Goal: Use online tool/utility: Utilize a website feature to perform a specific function

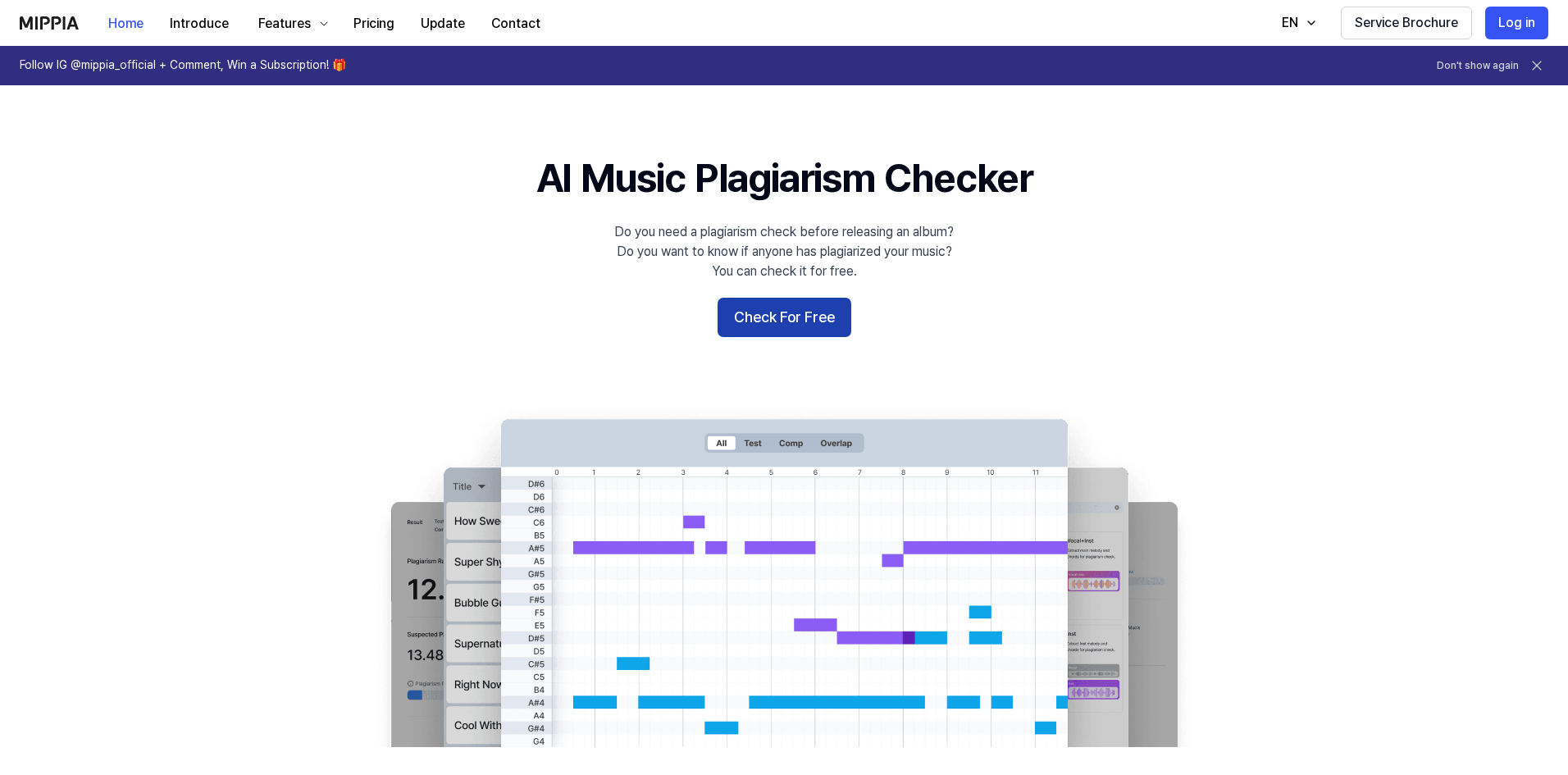
click at [806, 305] on button "Check For Free" at bounding box center [784, 318] width 134 height 39
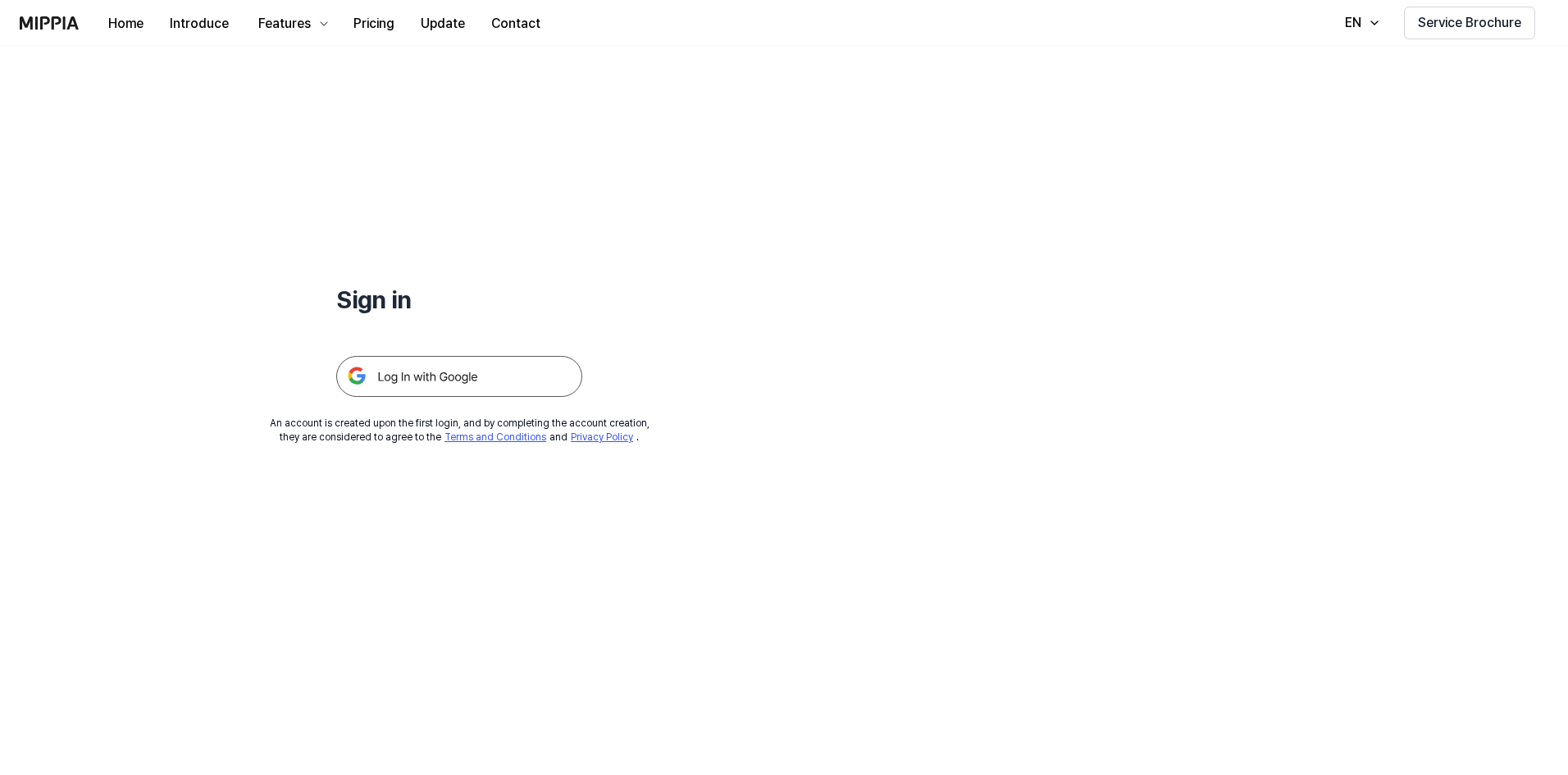
click at [461, 384] on img at bounding box center [459, 377] width 246 height 41
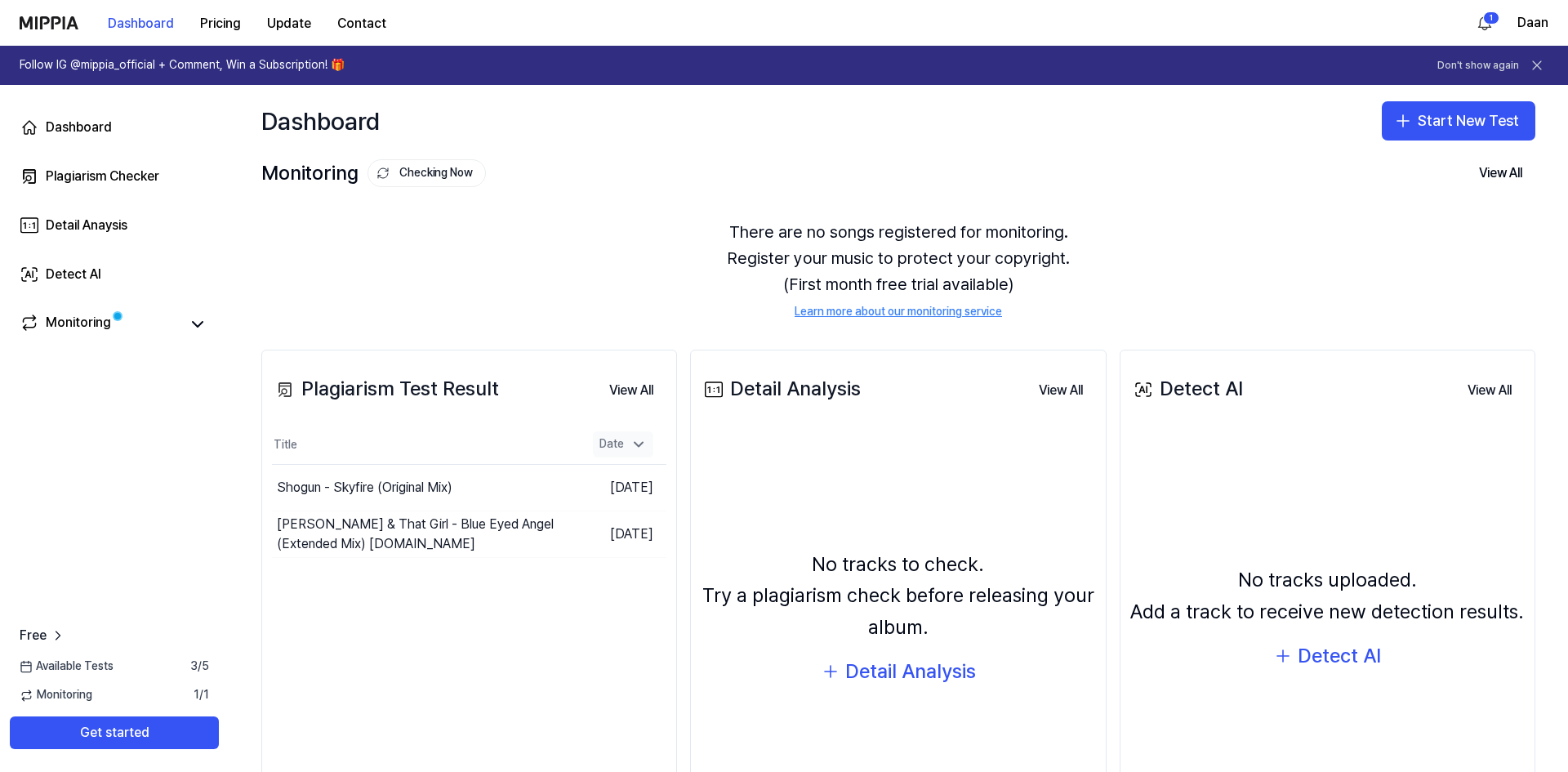
click at [631, 444] on icon at bounding box center [639, 444] width 16 height 16
click at [82, 175] on div "Plagiarism Checker" at bounding box center [103, 176] width 114 height 20
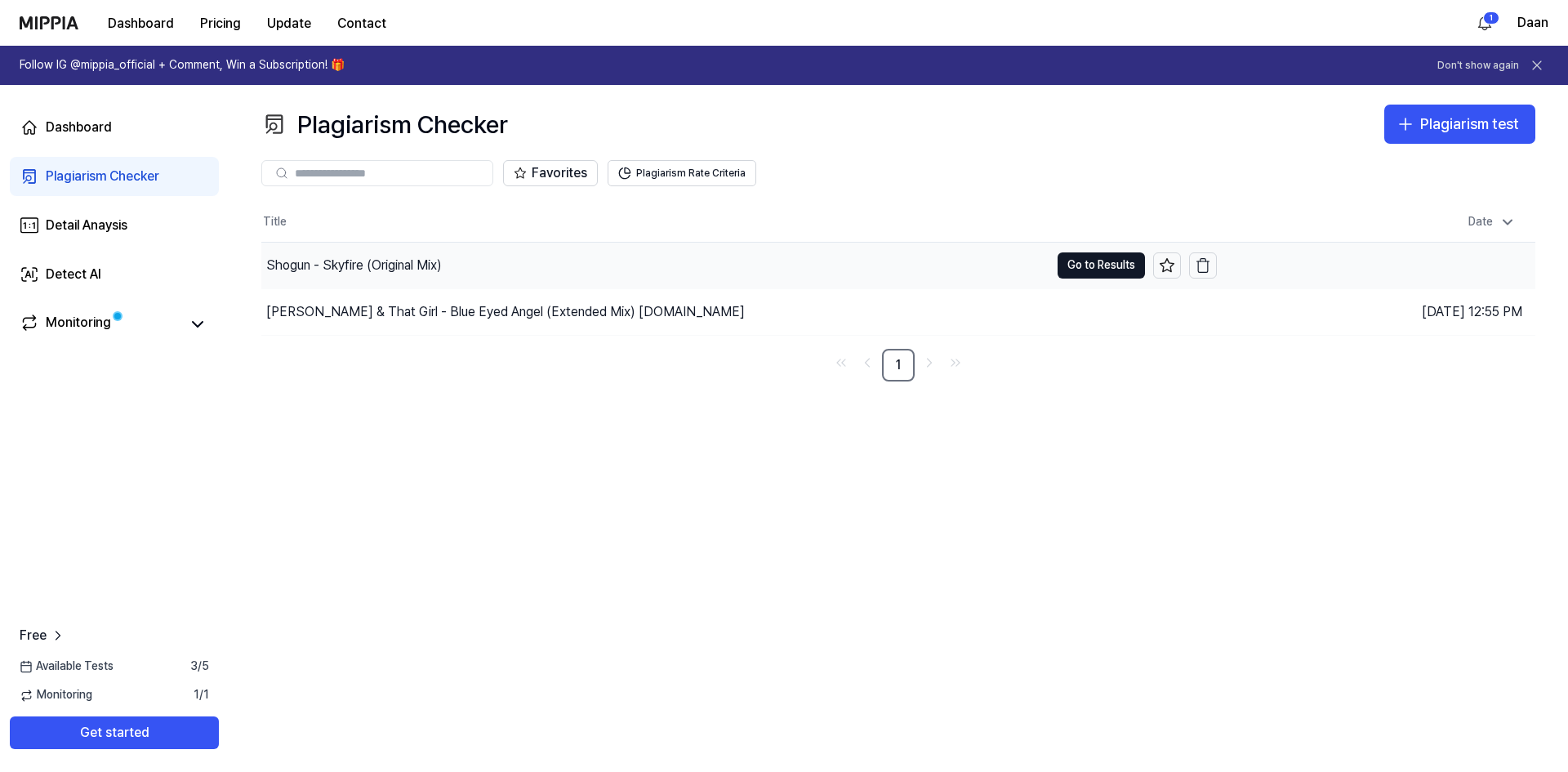
click at [304, 261] on div "Shogun - Skyfire (Original Mix)" at bounding box center [353, 265] width 175 height 20
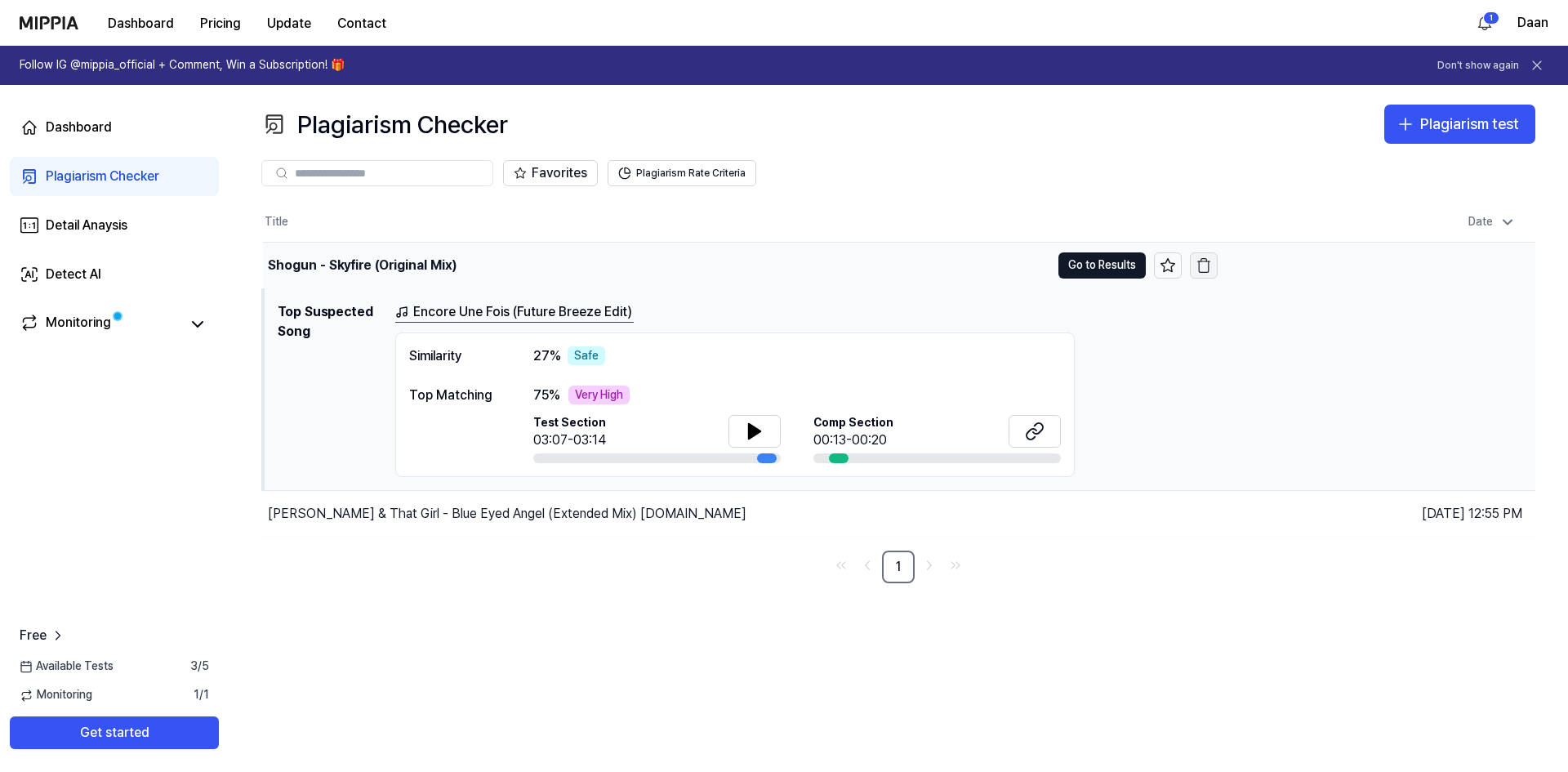
click at [1205, 265] on icon "button" at bounding box center [1204, 265] width 16 height 16
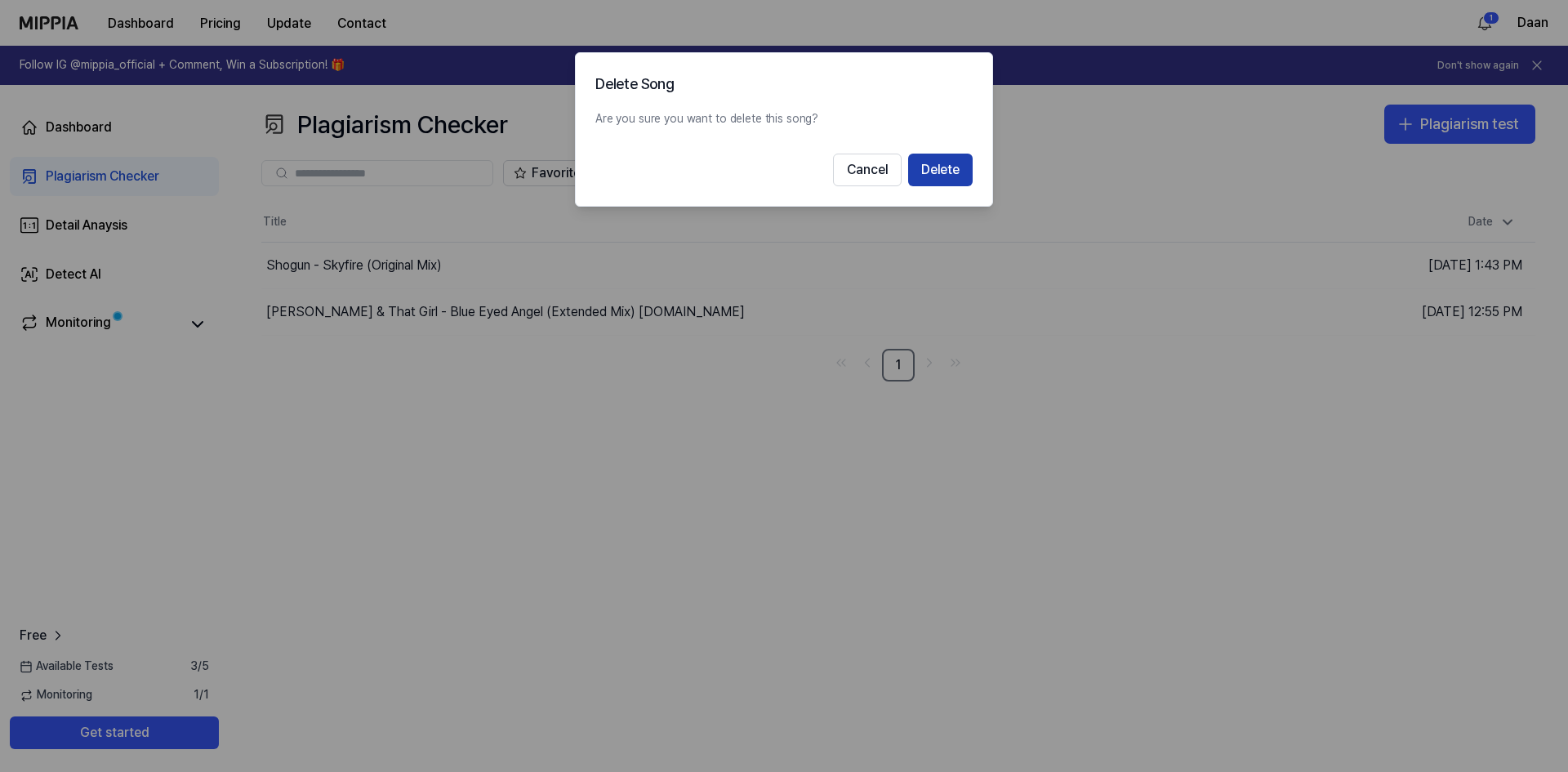
click at [933, 174] on button "Delete" at bounding box center [940, 170] width 64 height 32
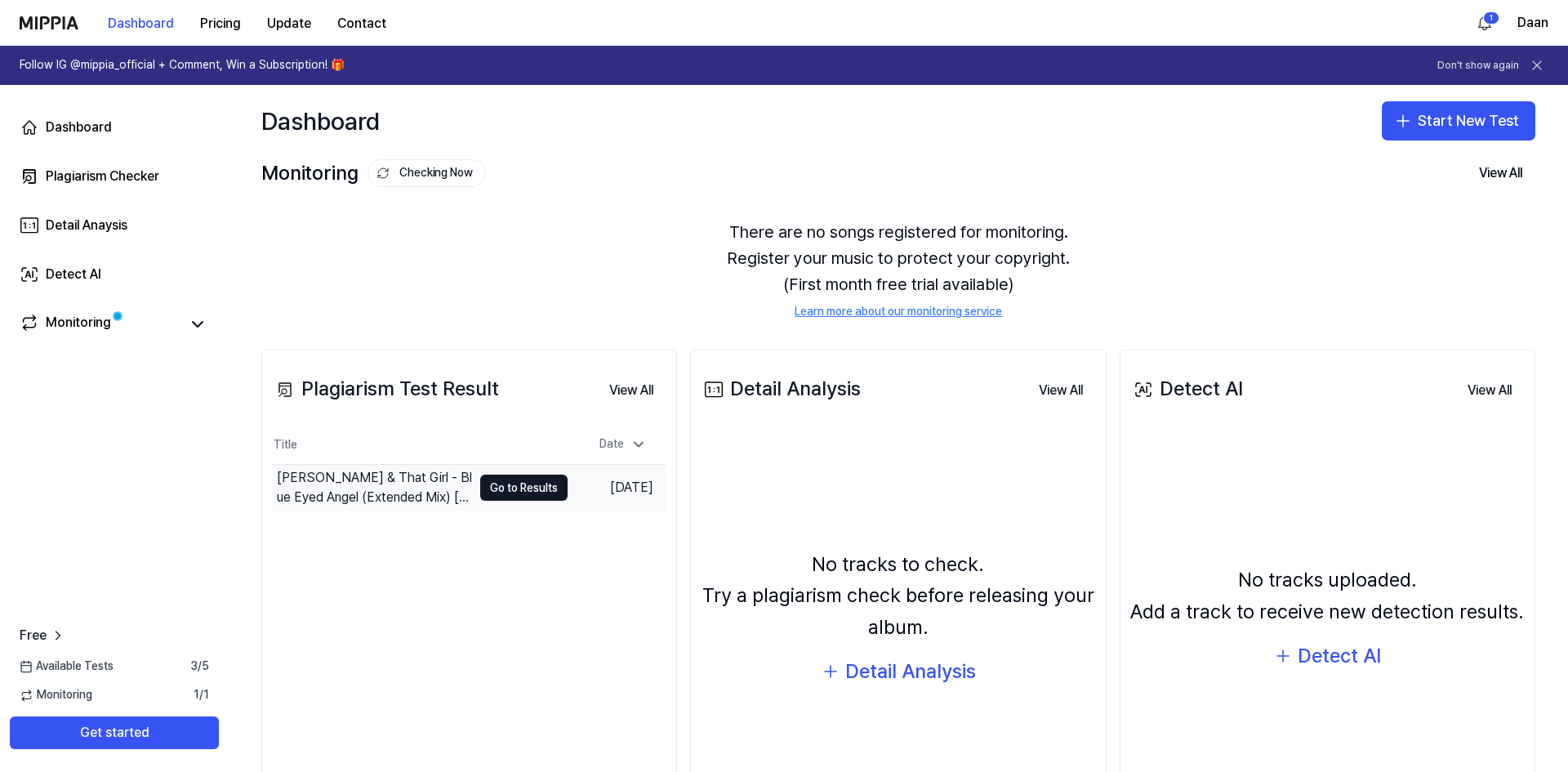
click at [393, 486] on div "Dirkie Coetzee & That Girl - Blue Eyed Angel (Extended Mix) myfreemp3.vip" at bounding box center [374, 487] width 195 height 39
click at [537, 485] on button "Go to Results" at bounding box center [524, 487] width 87 height 27
click at [632, 446] on icon at bounding box center [639, 444] width 16 height 16
click at [81, 132] on div "Dashboard" at bounding box center [79, 127] width 66 height 20
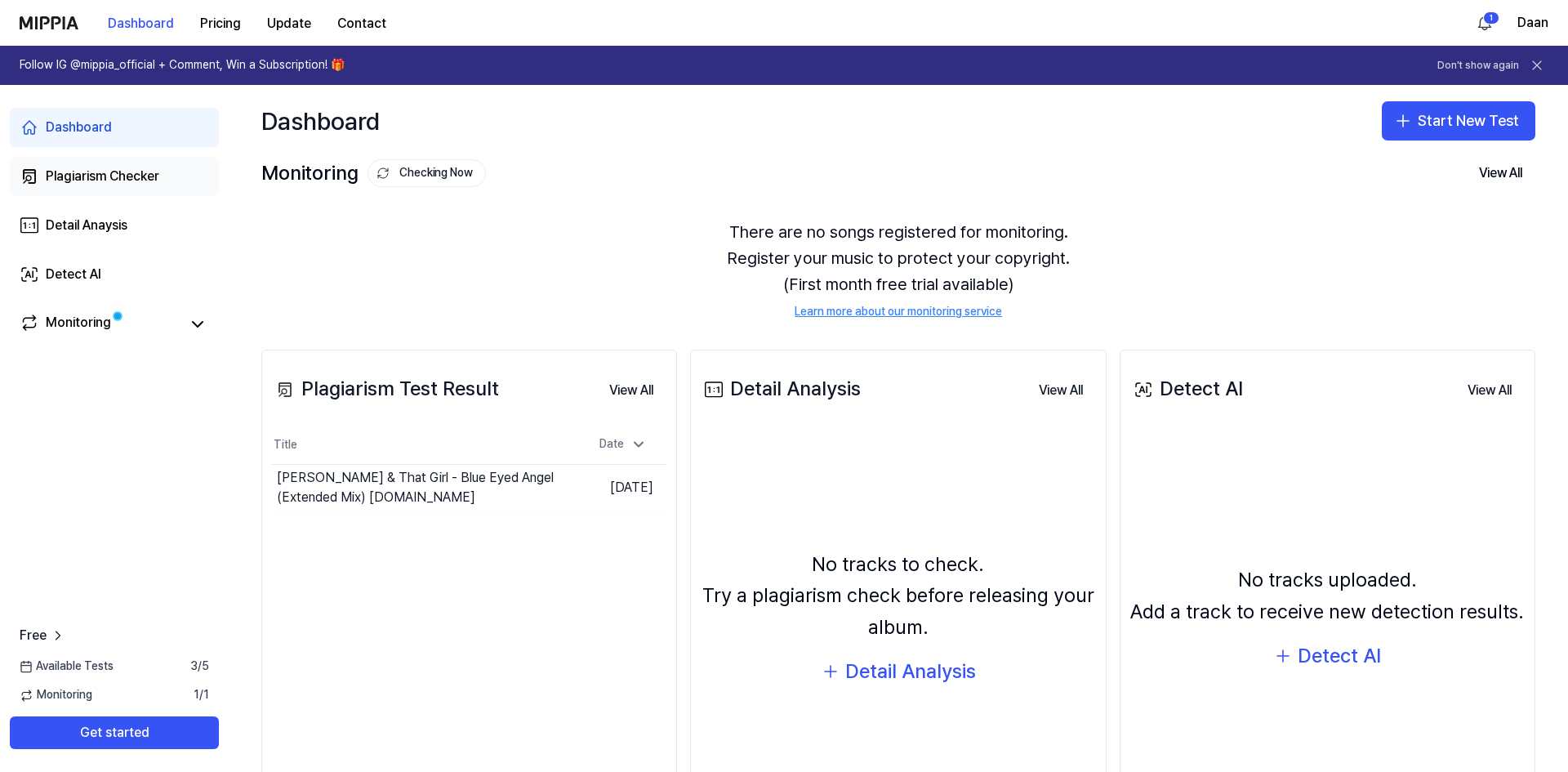
click at [82, 173] on div "Plagiarism Checker" at bounding box center [103, 176] width 114 height 20
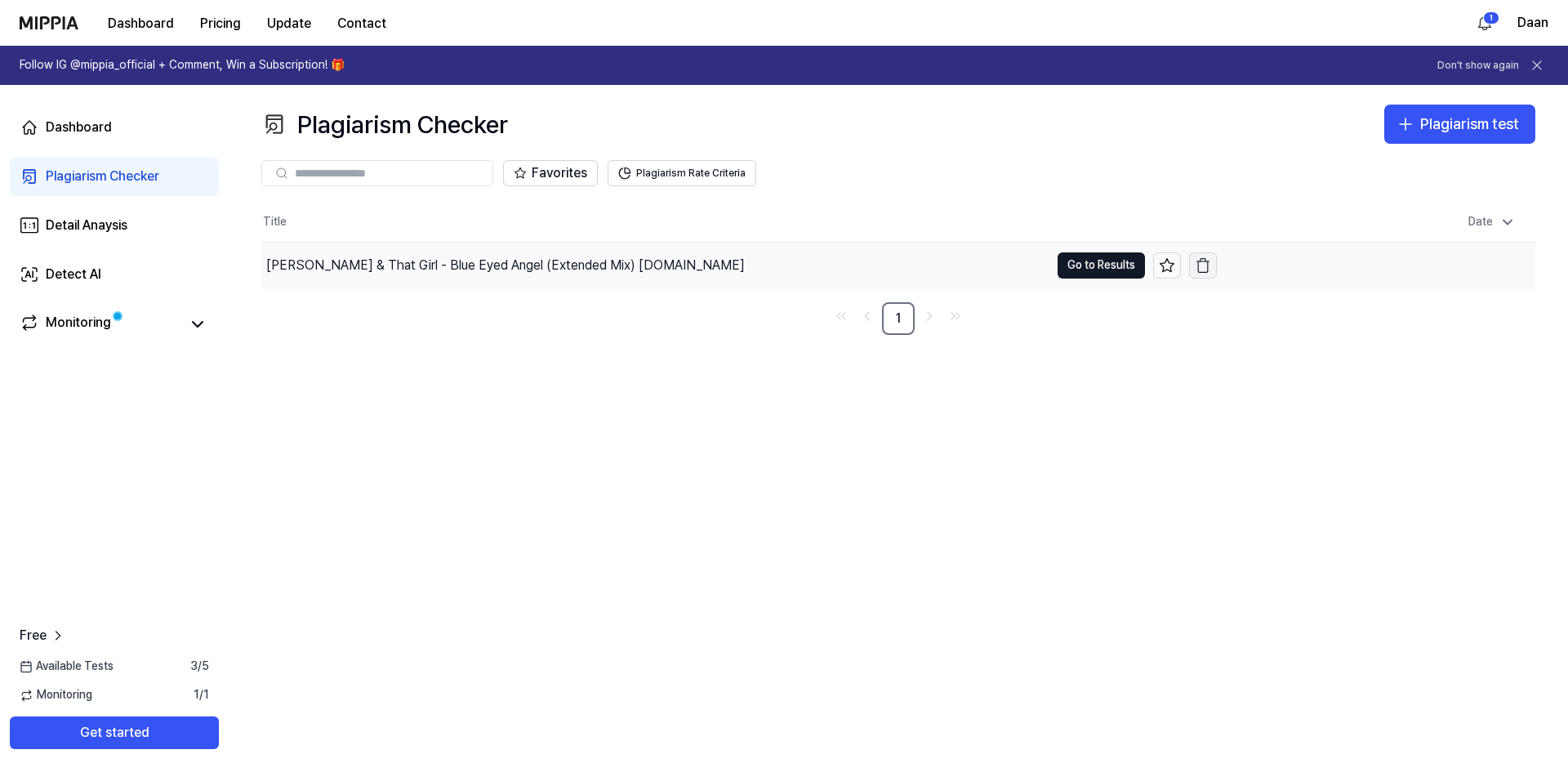
click at [1209, 262] on icon "button" at bounding box center [1204, 262] width 12 height 0
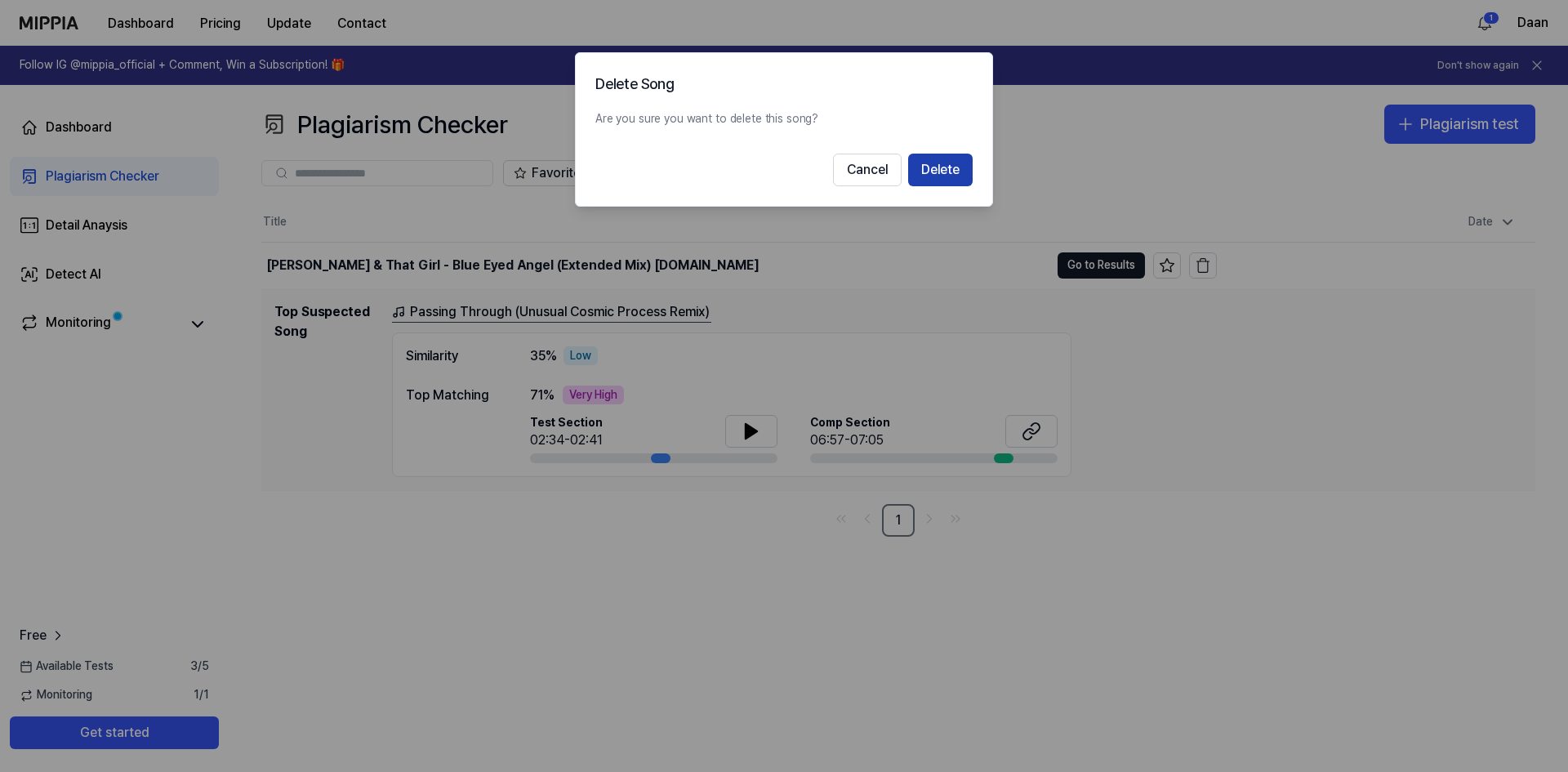
drag, startPoint x: 952, startPoint y: 173, endPoint x: 942, endPoint y: 173, distance: 10.0
click at [942, 173] on button "Delete" at bounding box center [940, 170] width 64 height 32
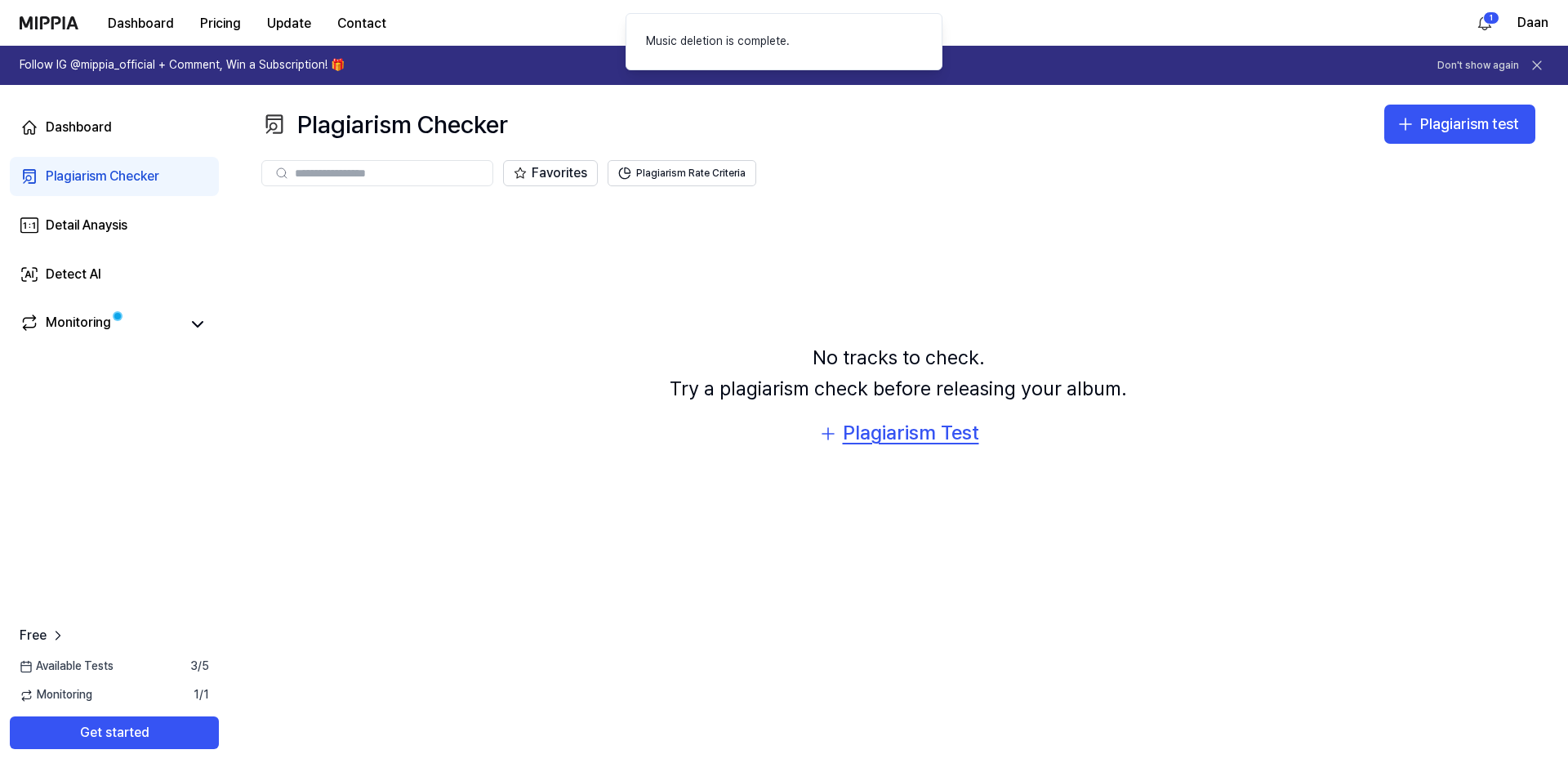
click at [833, 429] on icon "button" at bounding box center [828, 433] width 20 height 20
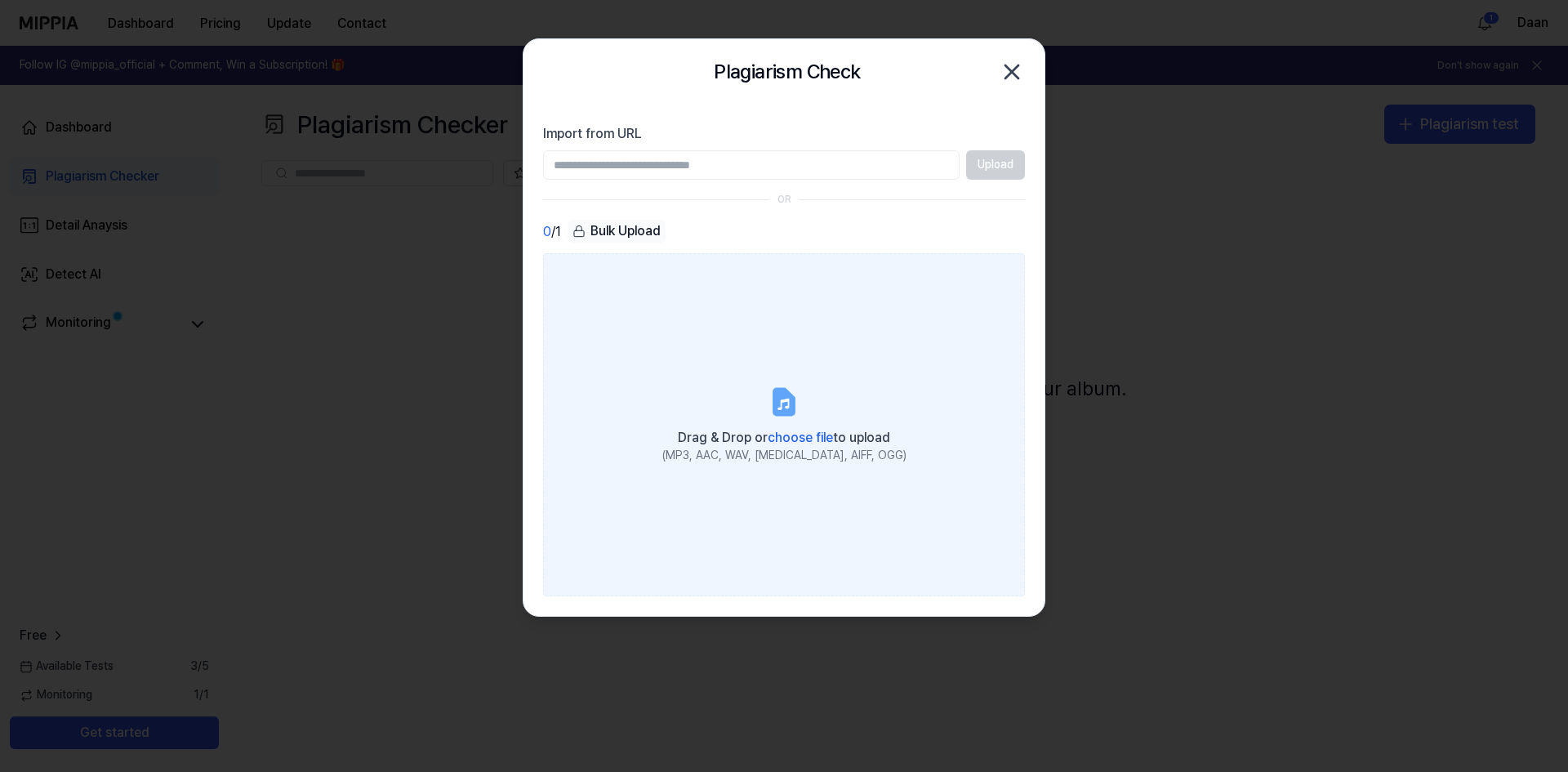
click at [793, 433] on span "choose file" at bounding box center [800, 438] width 65 height 15
click at [0, 0] on input "Drag & Drop or choose file to upload (MP3, AAC, WAV, [MEDICAL_DATA], AIFF, OGG)" at bounding box center [0, 0] width 0 height 0
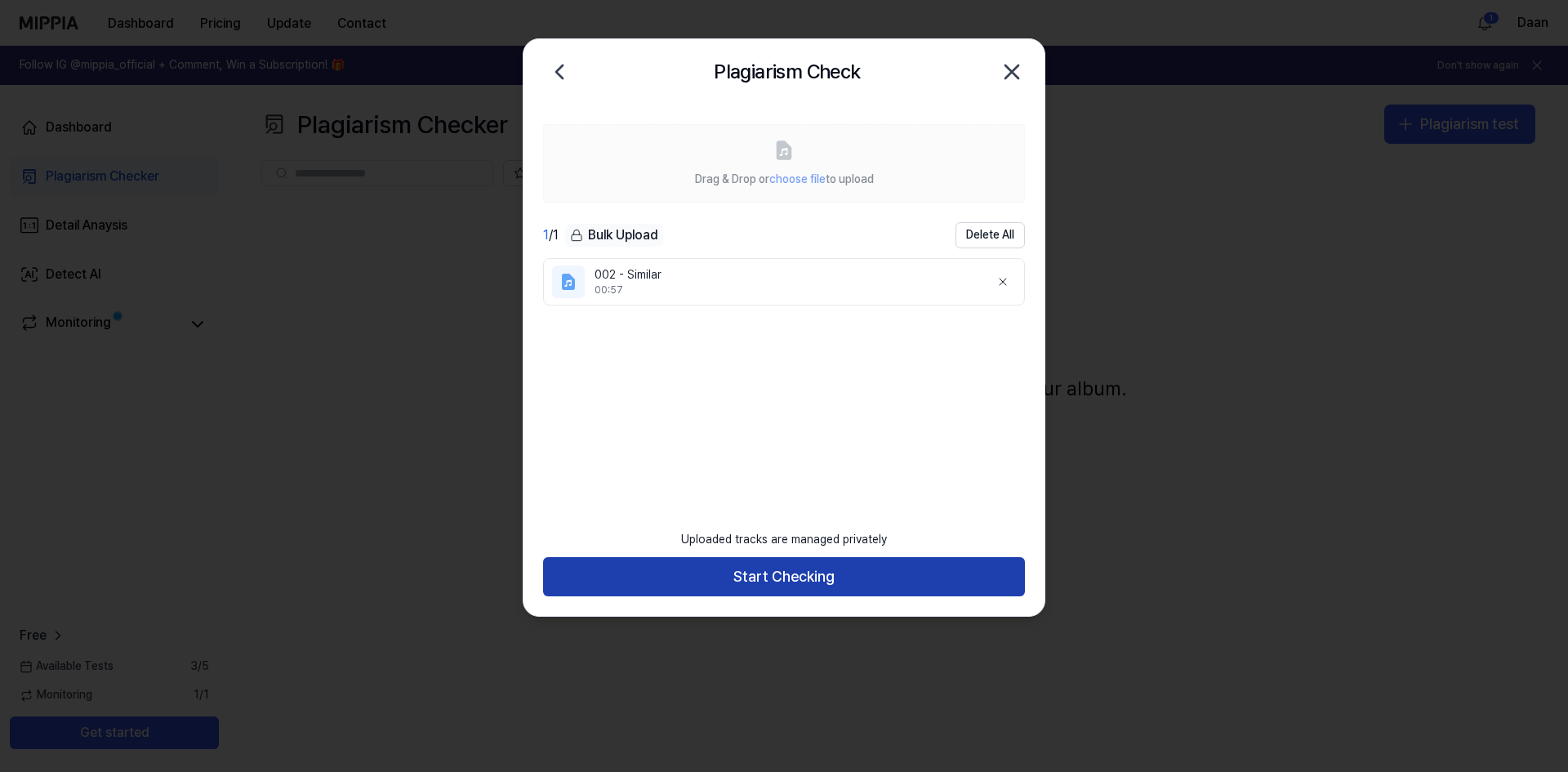
click at [789, 572] on button "Start Checking" at bounding box center [784, 577] width 482 height 39
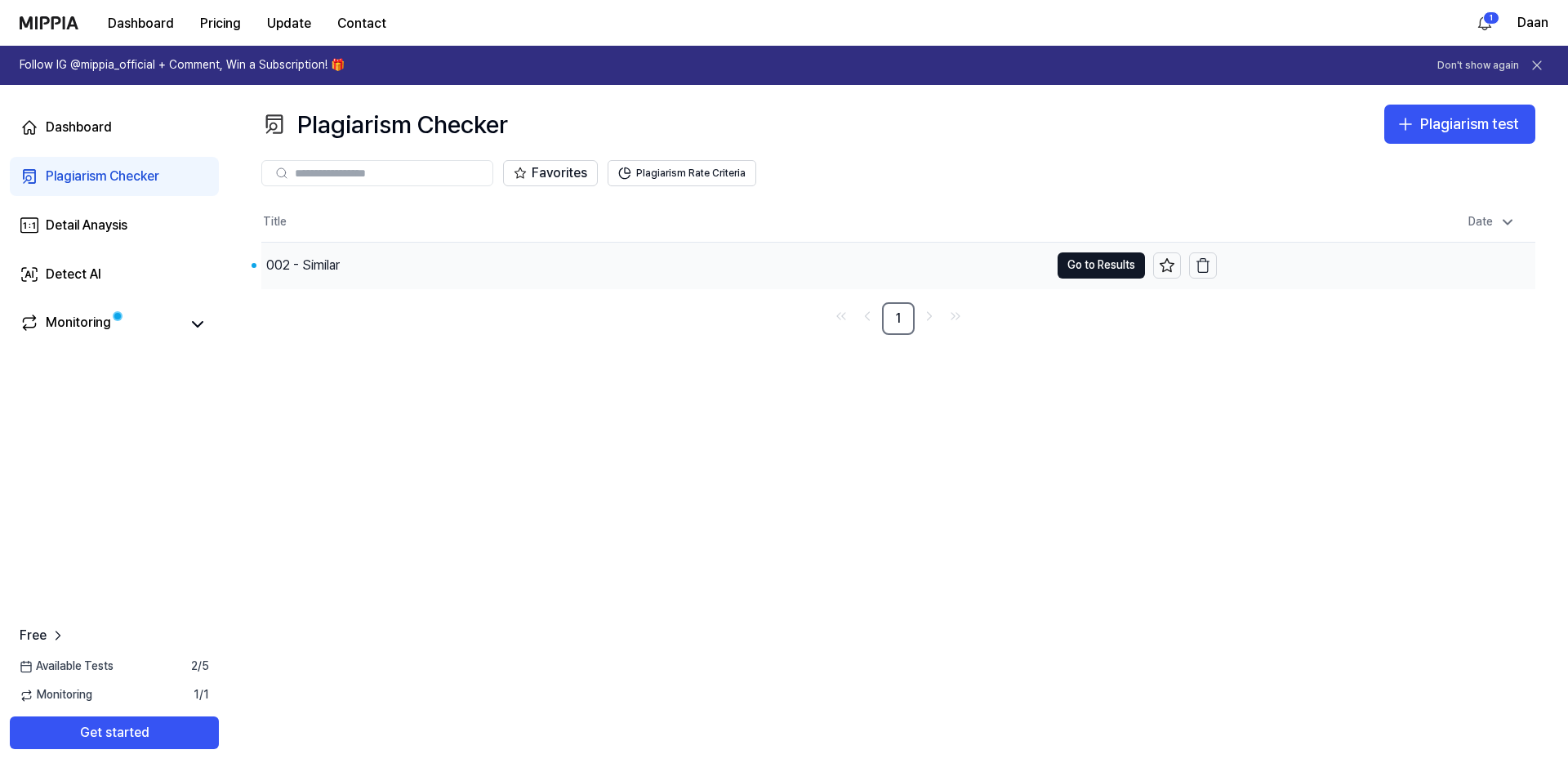
click at [314, 269] on div "002 - Similar" at bounding box center [303, 265] width 74 height 20
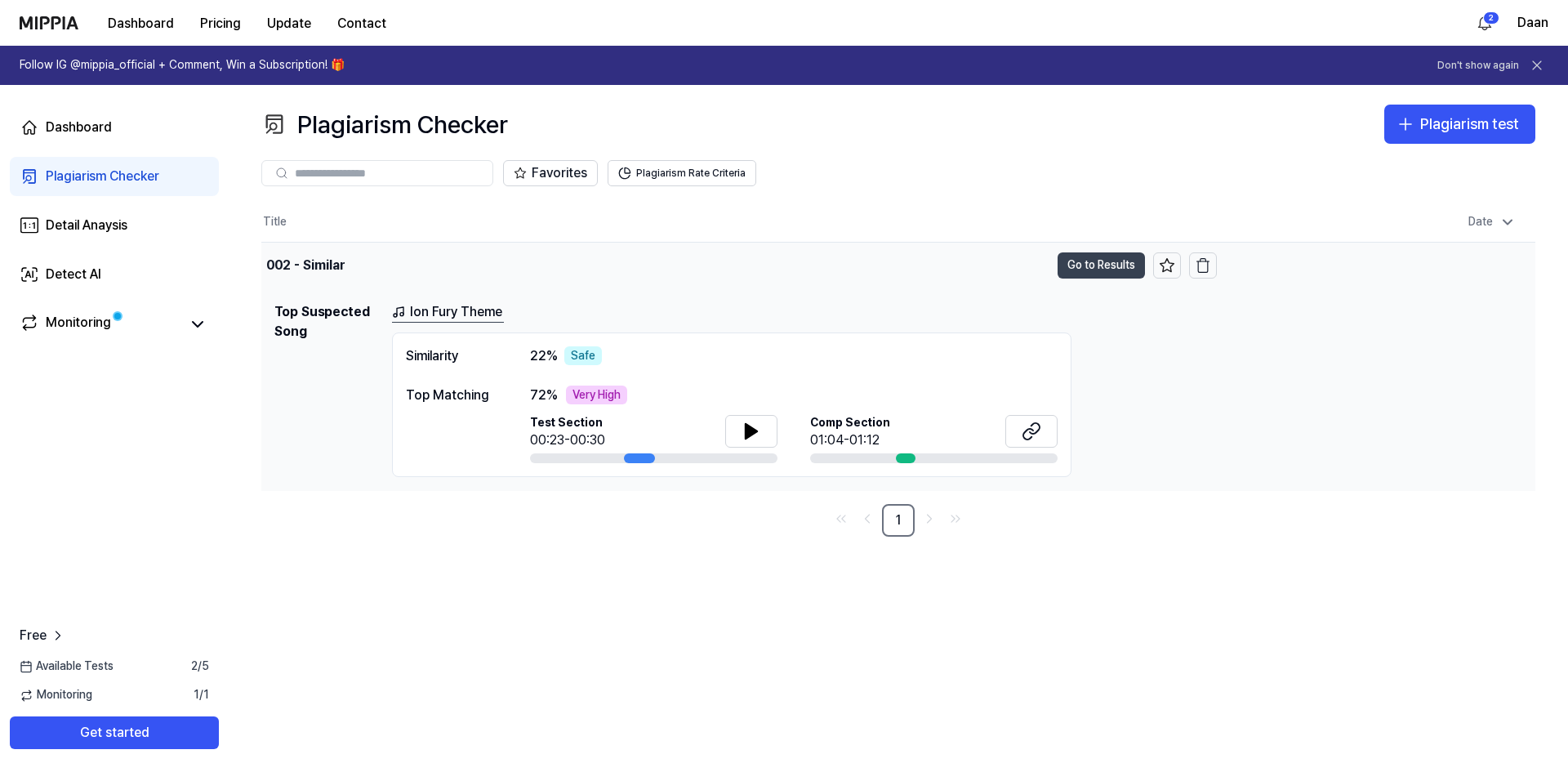
click at [1097, 262] on button "Go to Results" at bounding box center [1101, 265] width 87 height 27
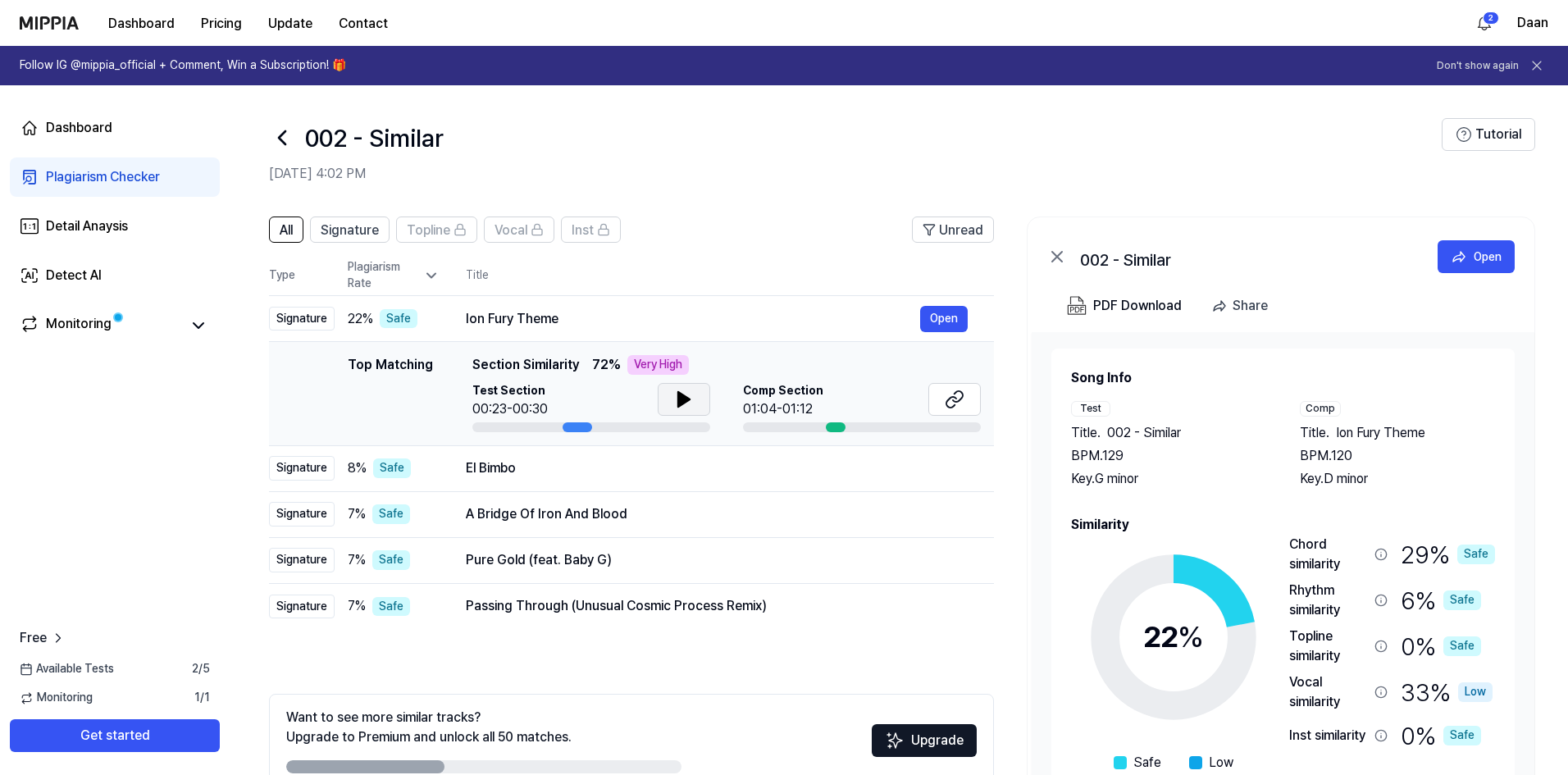
click at [675, 395] on icon at bounding box center [683, 399] width 20 height 20
click at [952, 323] on button "Open" at bounding box center [943, 318] width 47 height 27
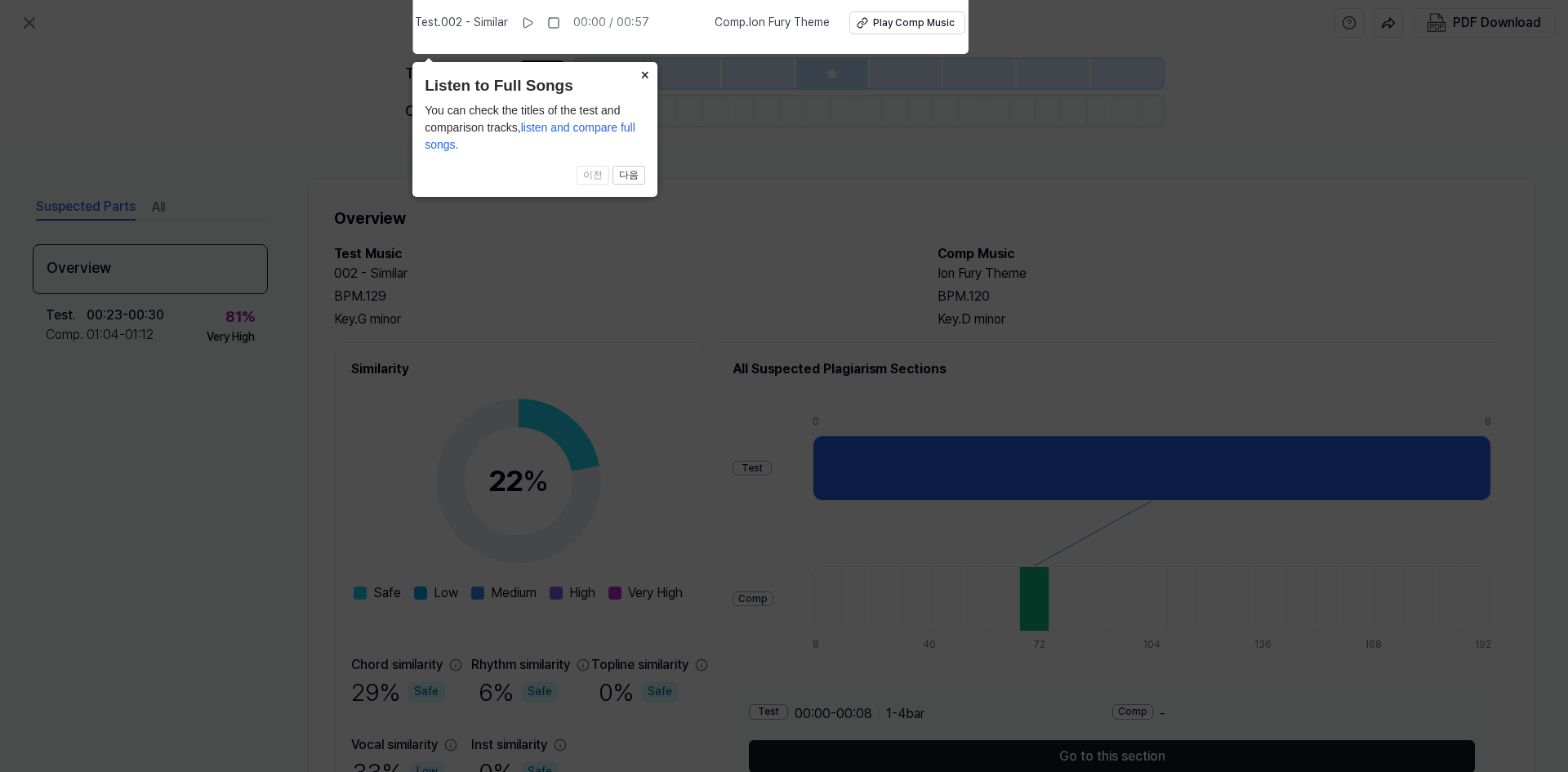
click at [644, 74] on button "×" at bounding box center [645, 74] width 27 height 23
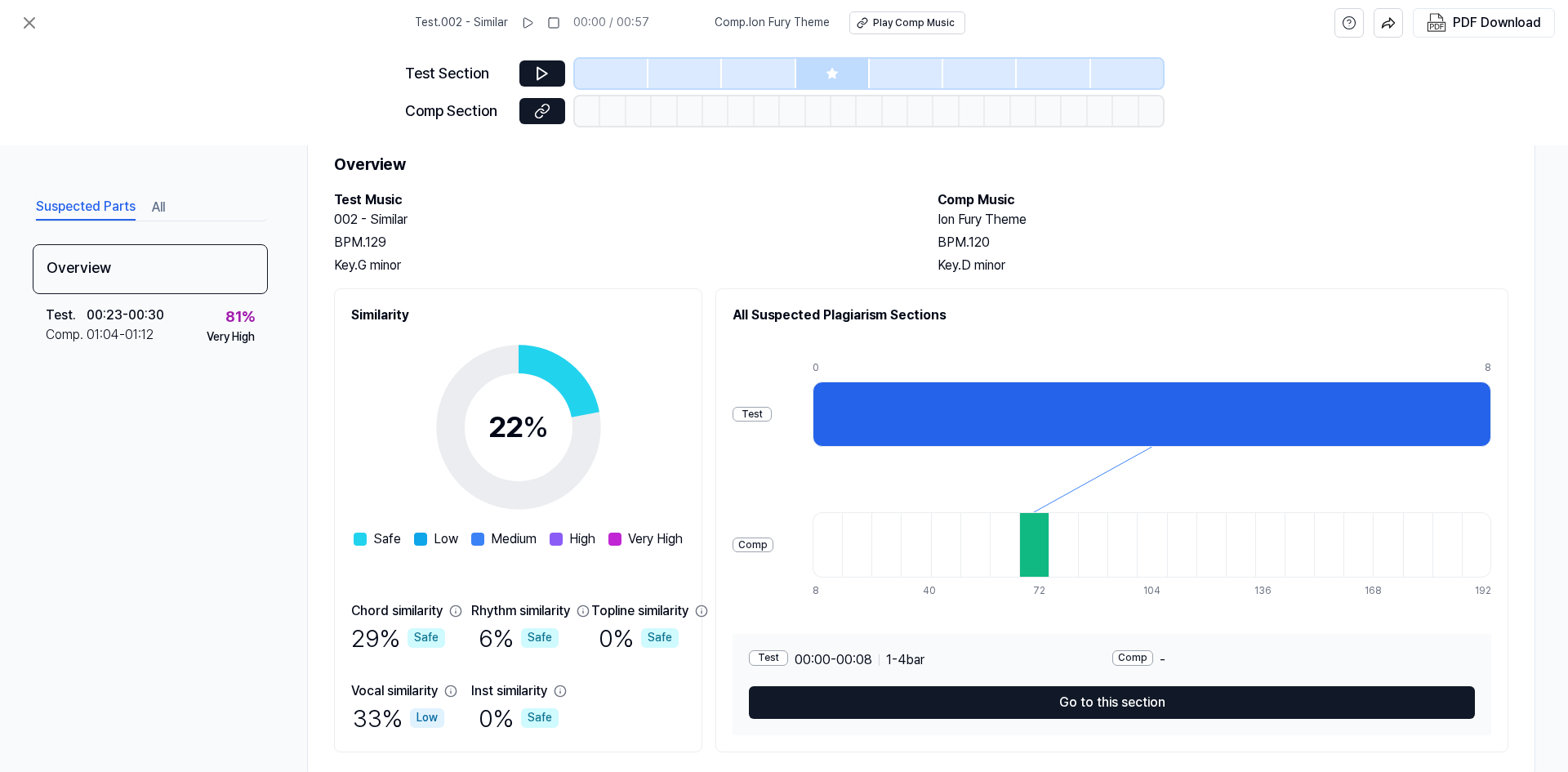
scroll to position [82, 0]
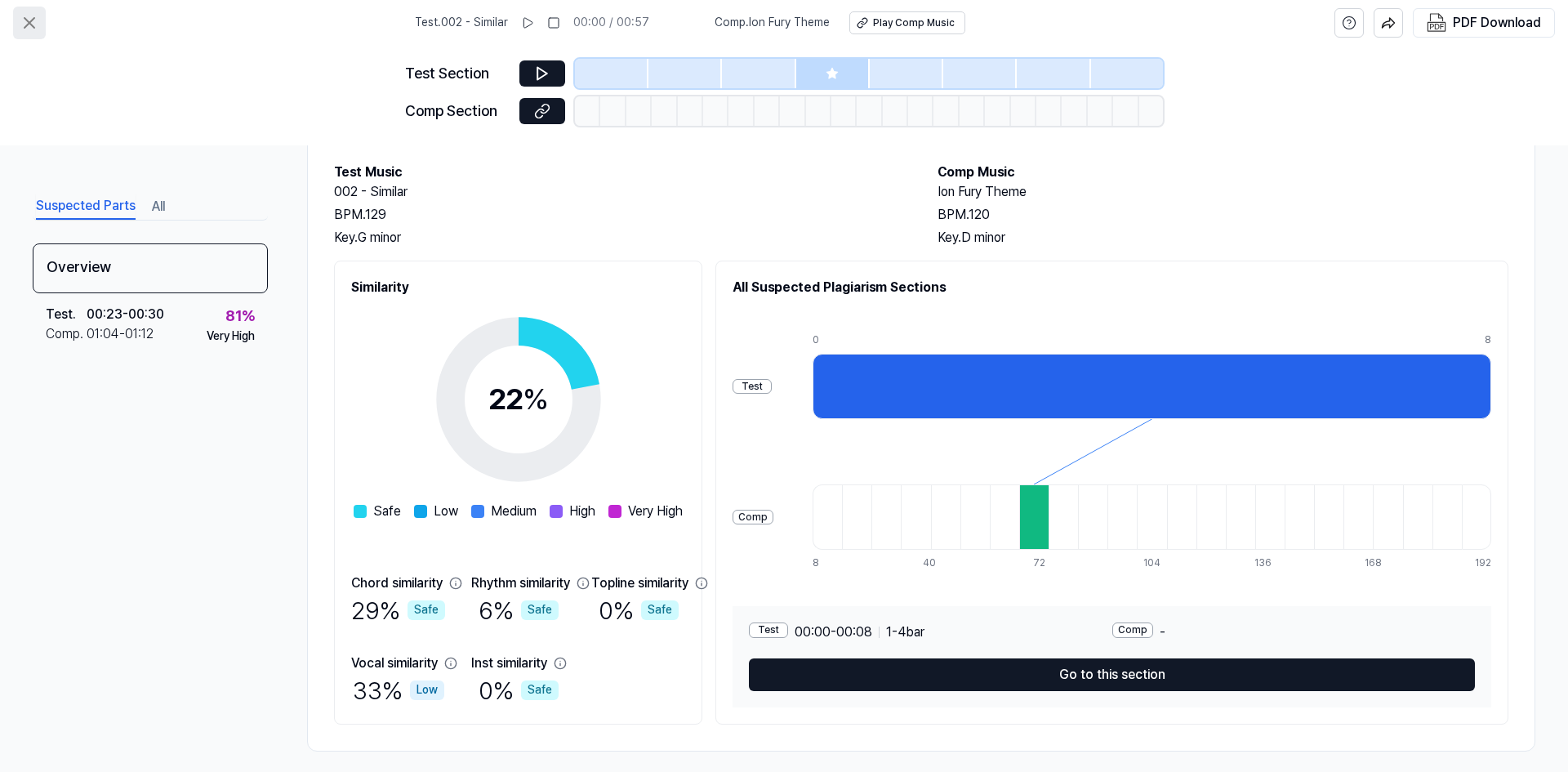
click at [21, 24] on icon at bounding box center [29, 22] width 20 height 20
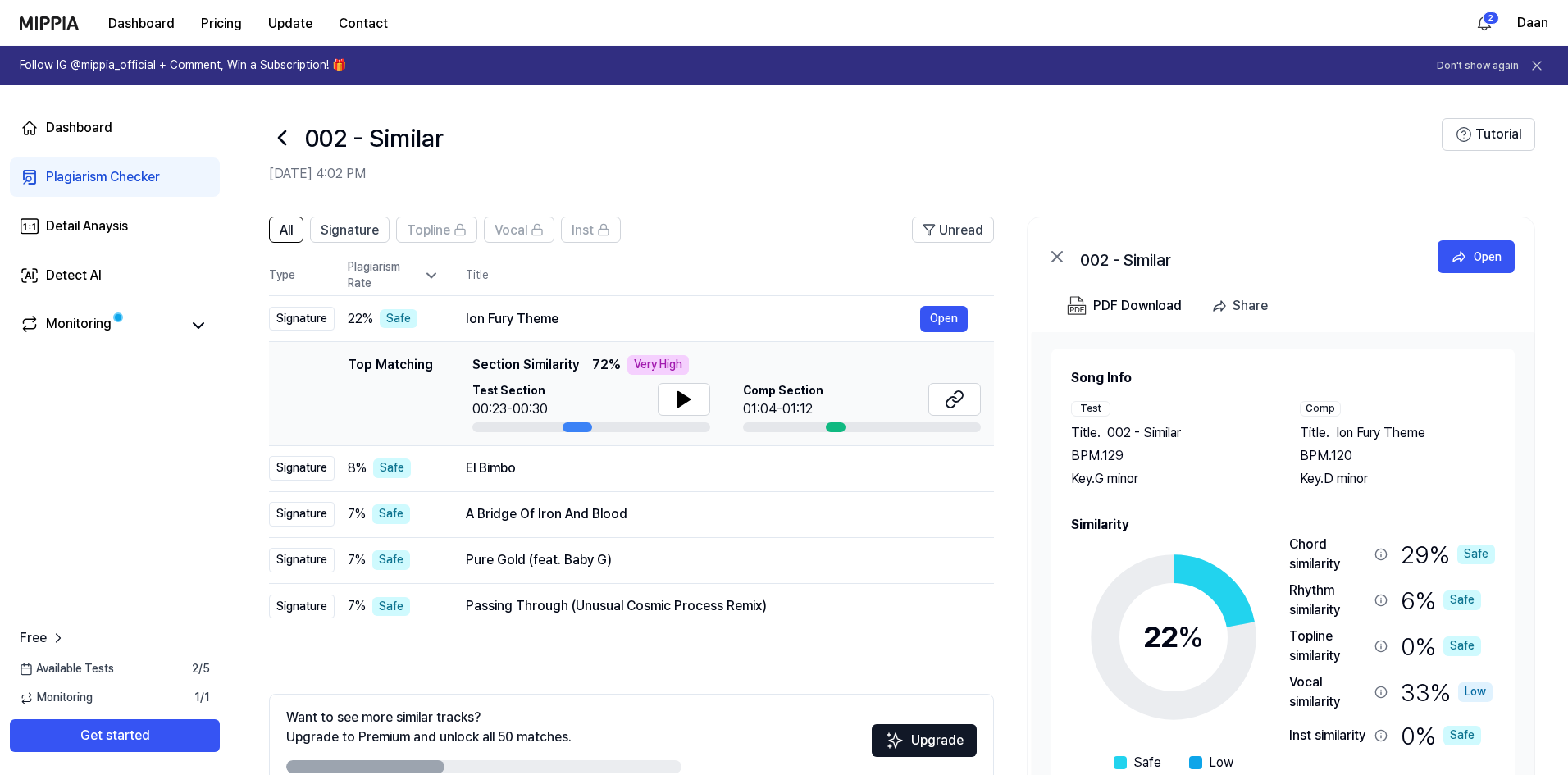
click at [135, 174] on div "Plagiarism Checker" at bounding box center [103, 177] width 114 height 20
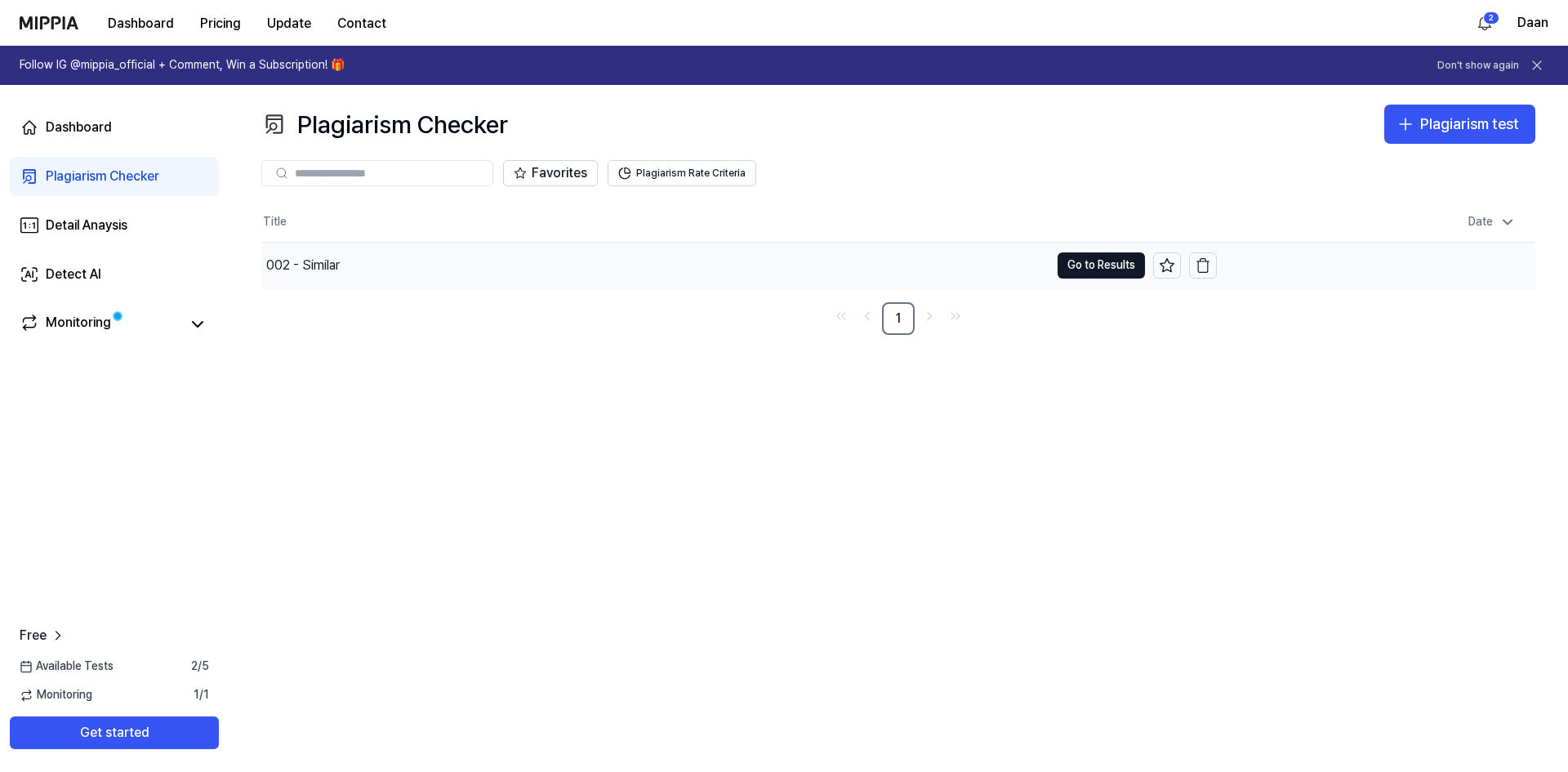
click at [545, 269] on div "002 - Similar" at bounding box center [656, 266] width 788 height 46
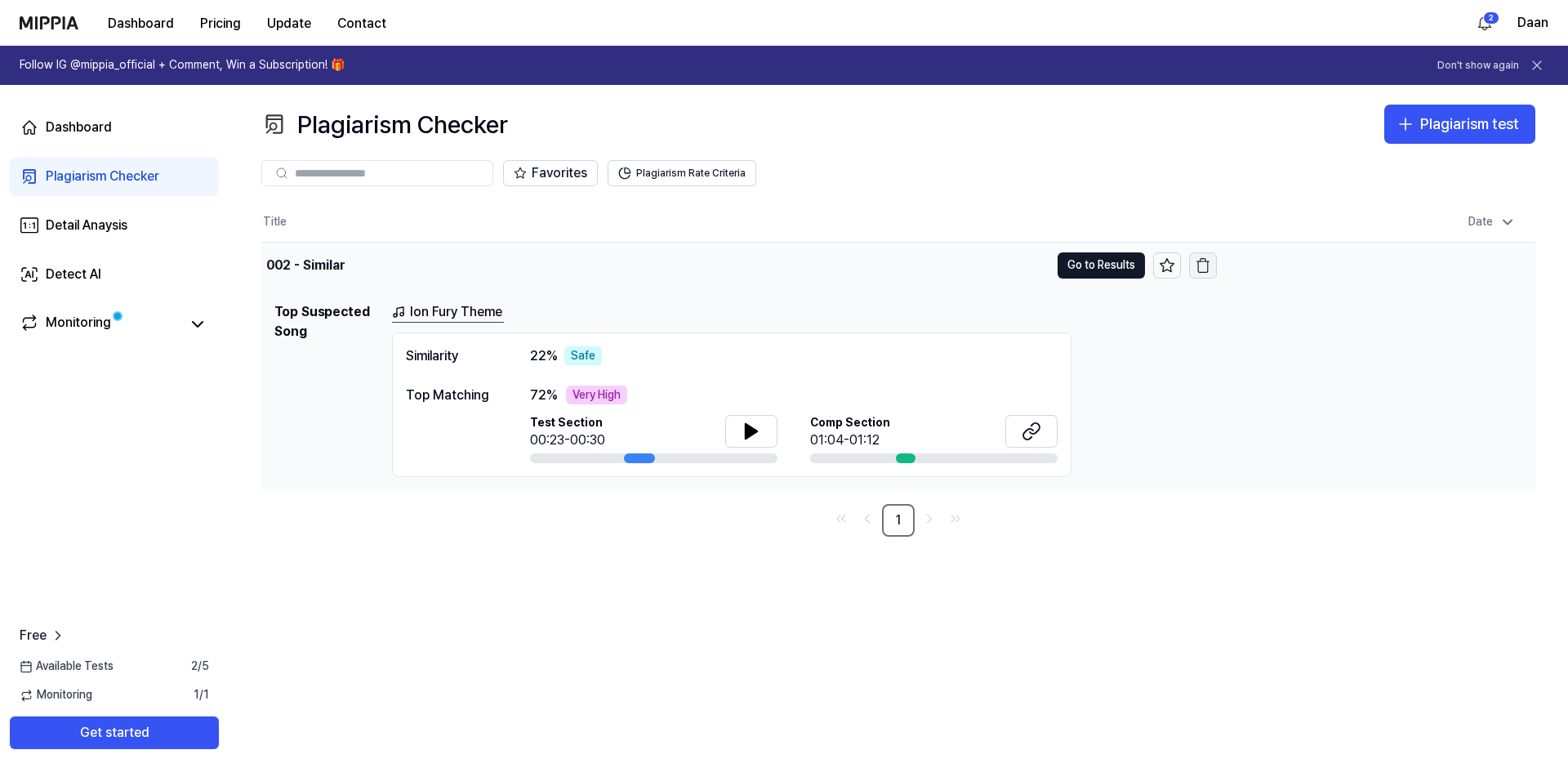
click at [1214, 267] on button "button" at bounding box center [1203, 265] width 27 height 27
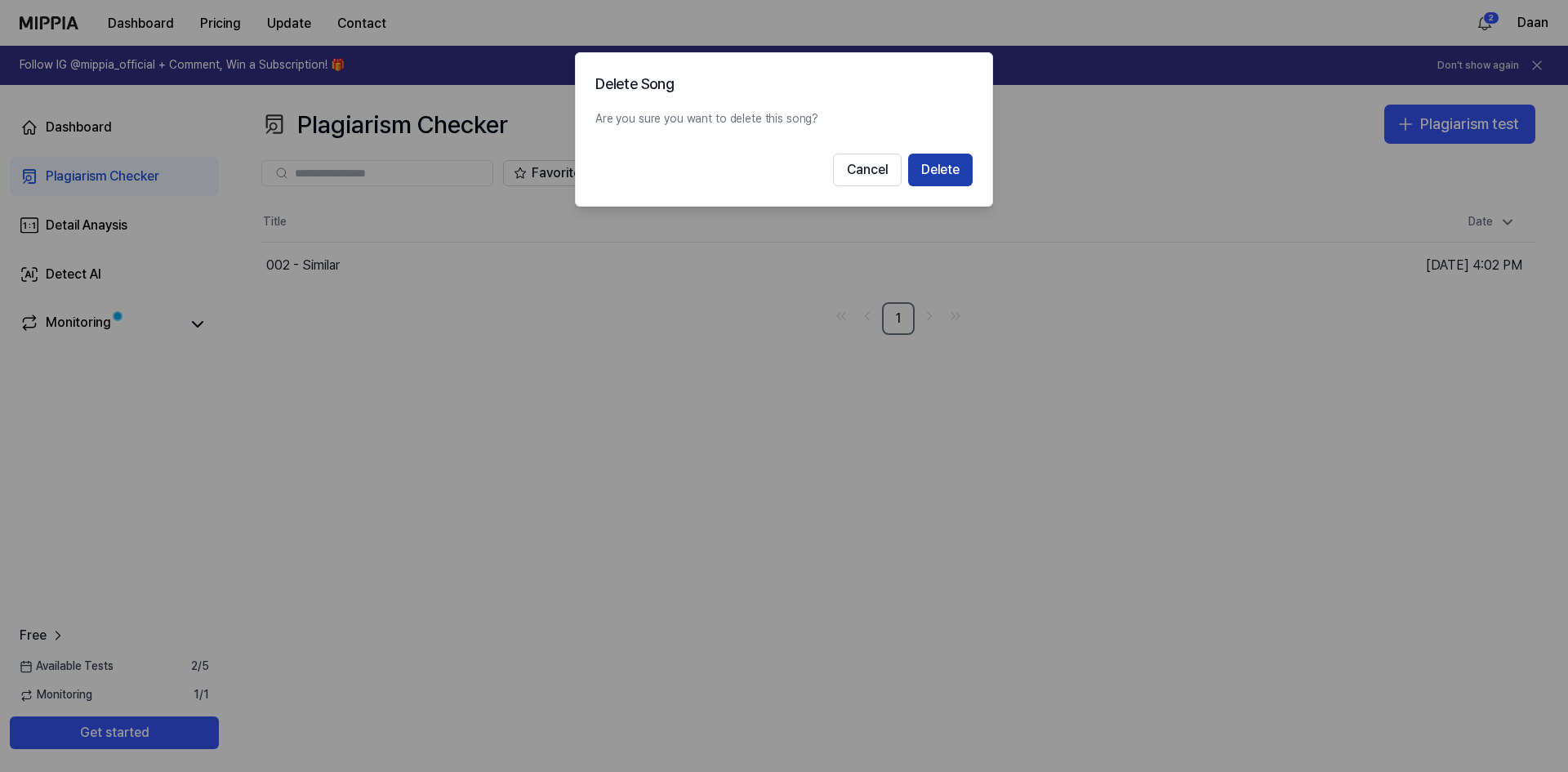
click at [941, 166] on button "Delete" at bounding box center [940, 170] width 64 height 32
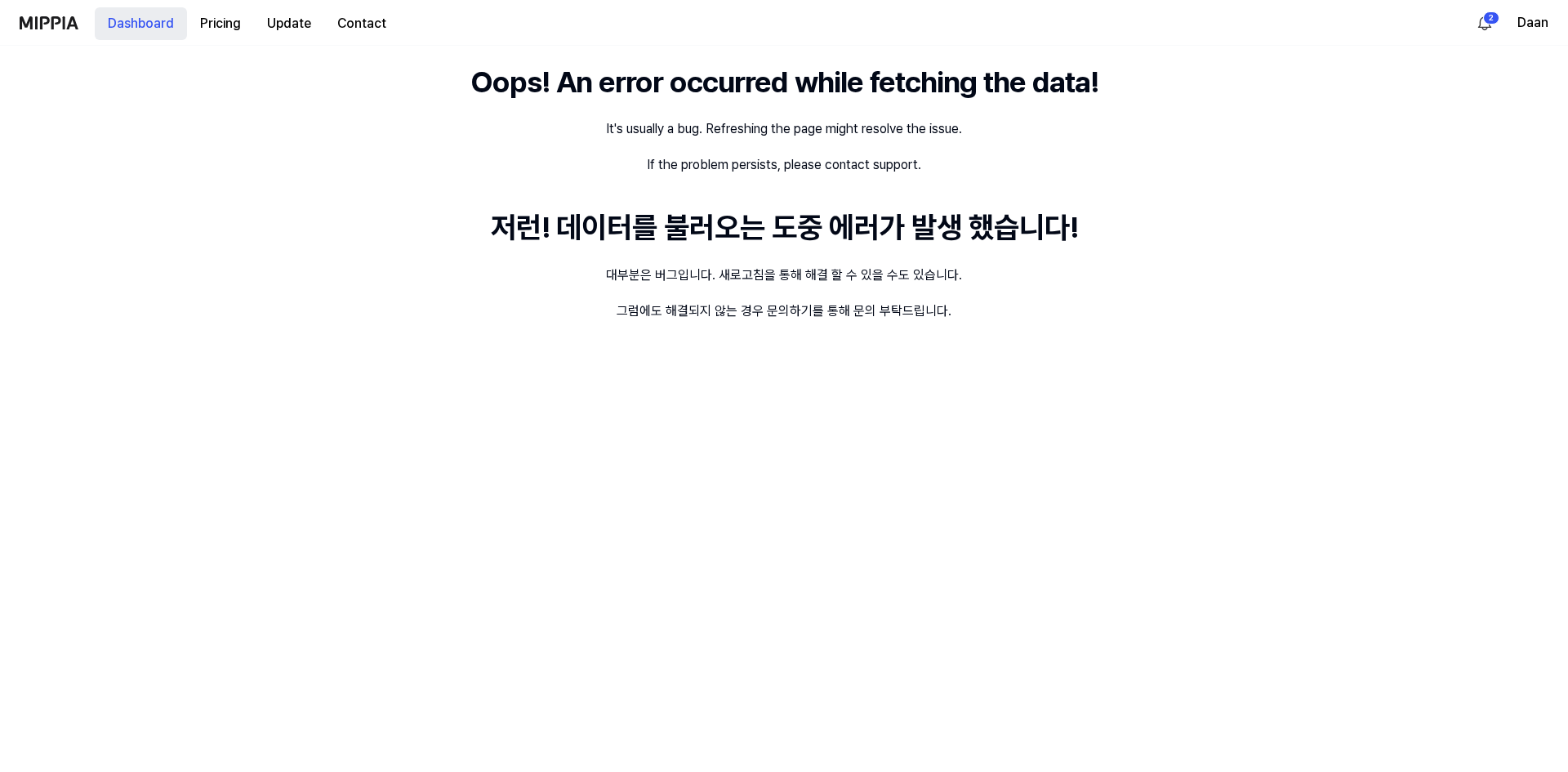
click at [144, 23] on button "Dashboard" at bounding box center [141, 24] width 92 height 32
click at [223, 23] on button "Pricing" at bounding box center [221, 24] width 67 height 32
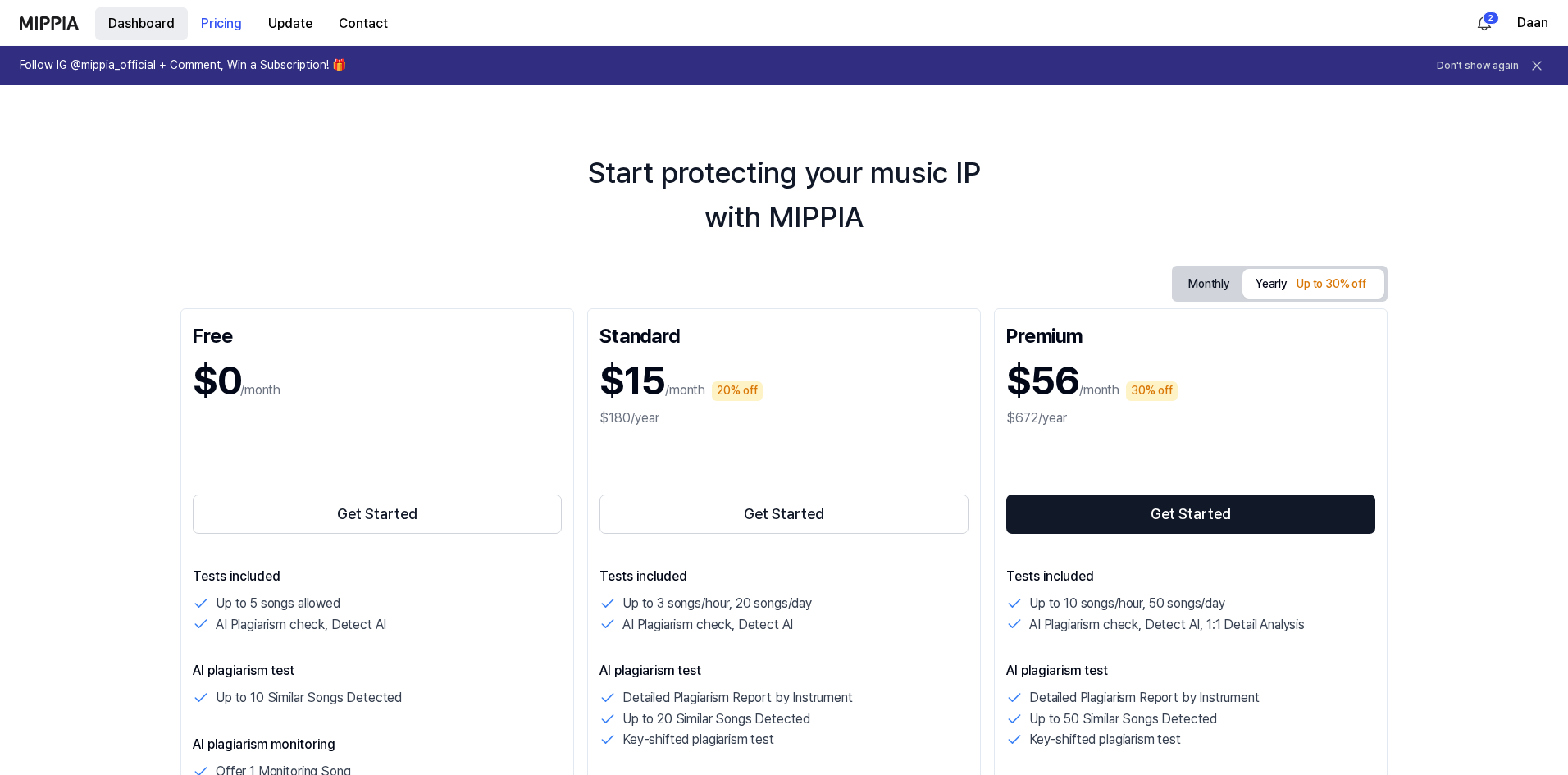
click at [137, 23] on button "Dashboard" at bounding box center [142, 24] width 93 height 33
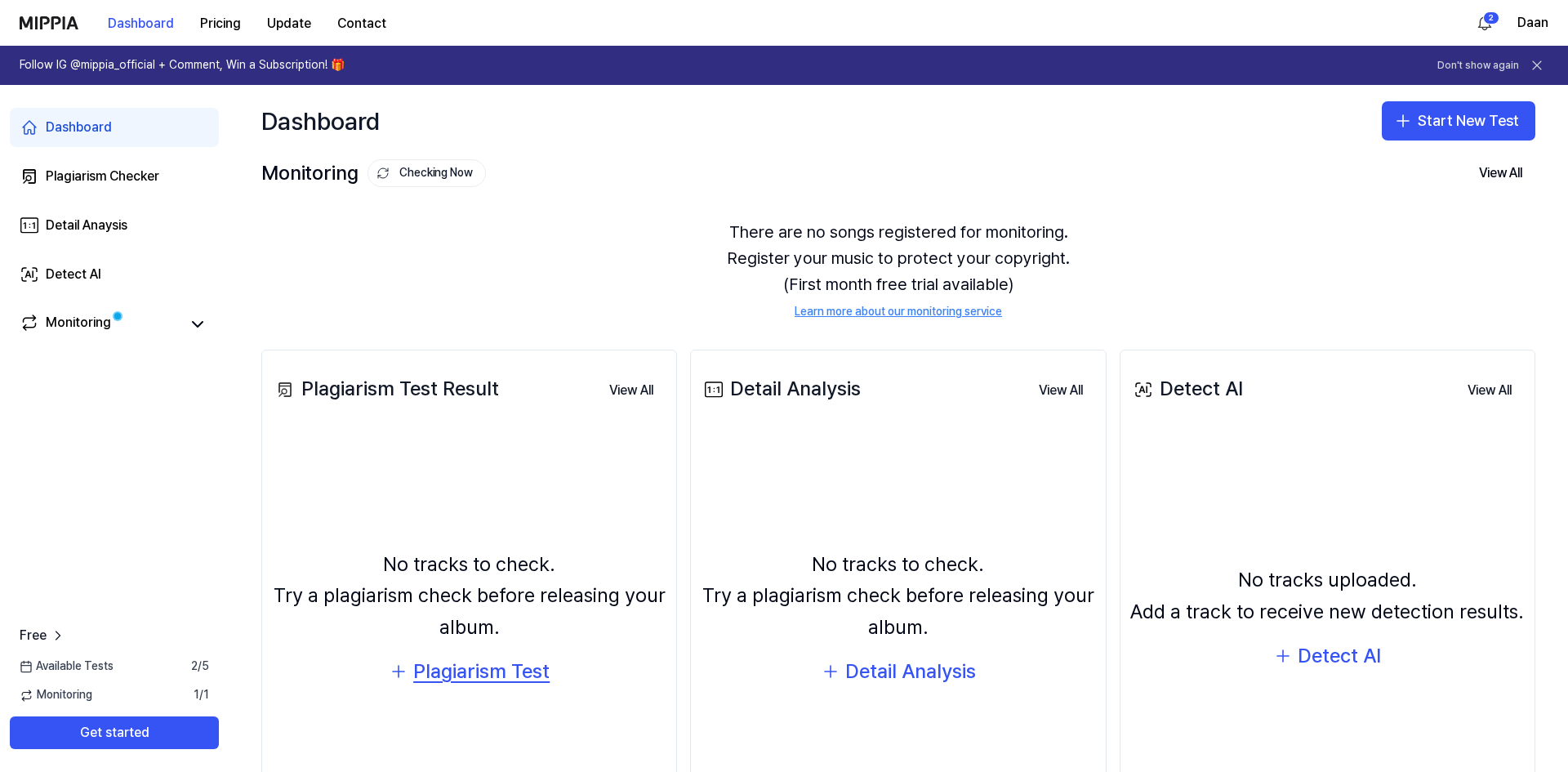
click at [438, 678] on div "Plagiarism Test" at bounding box center [481, 671] width 137 height 31
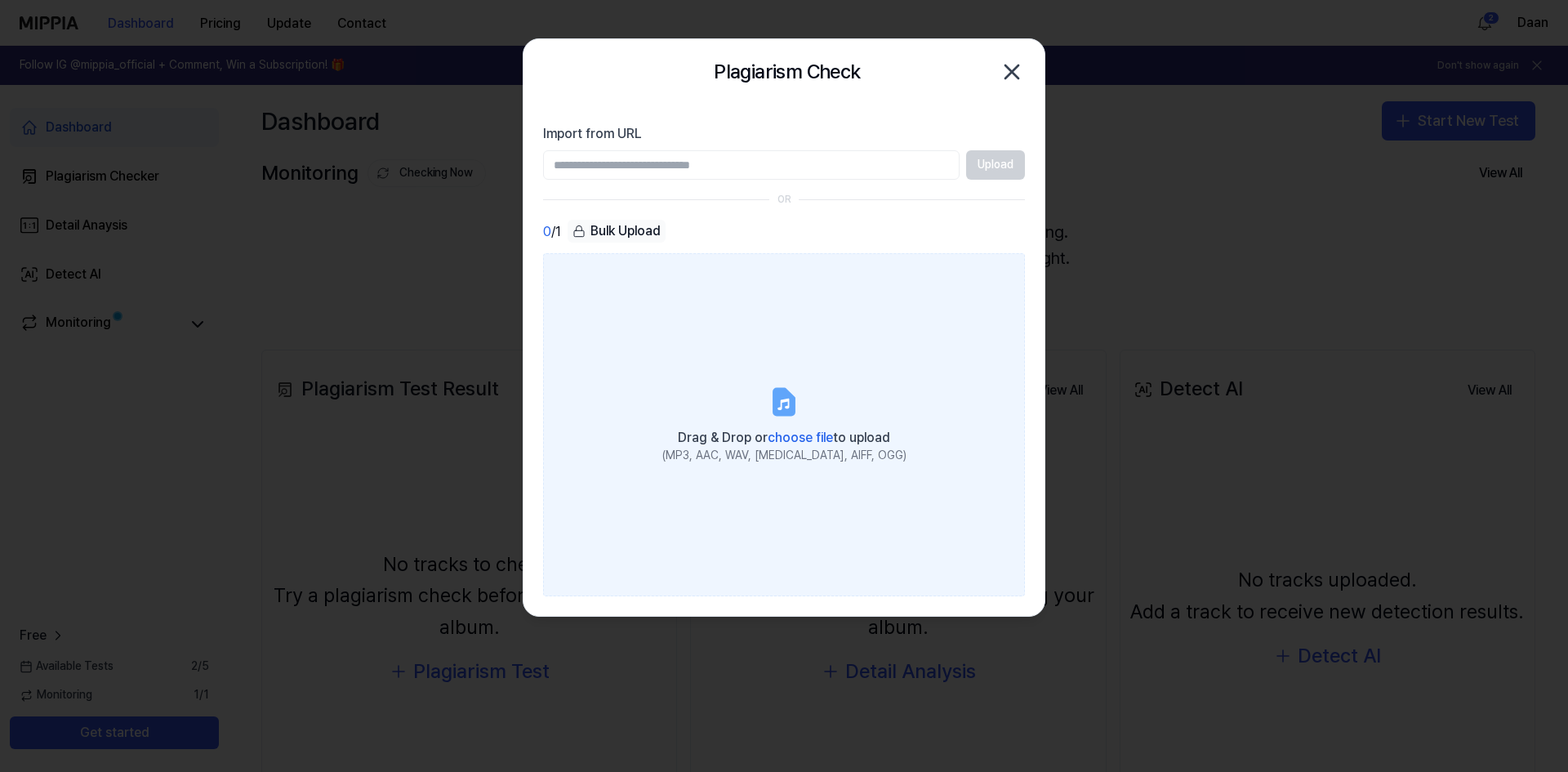
click at [796, 438] on span "choose file" at bounding box center [800, 438] width 65 height 15
click at [0, 0] on input "Drag & Drop or choose file to upload (MP3, AAC, WAV, [MEDICAL_DATA], AIFF, OGG)" at bounding box center [0, 0] width 0 height 0
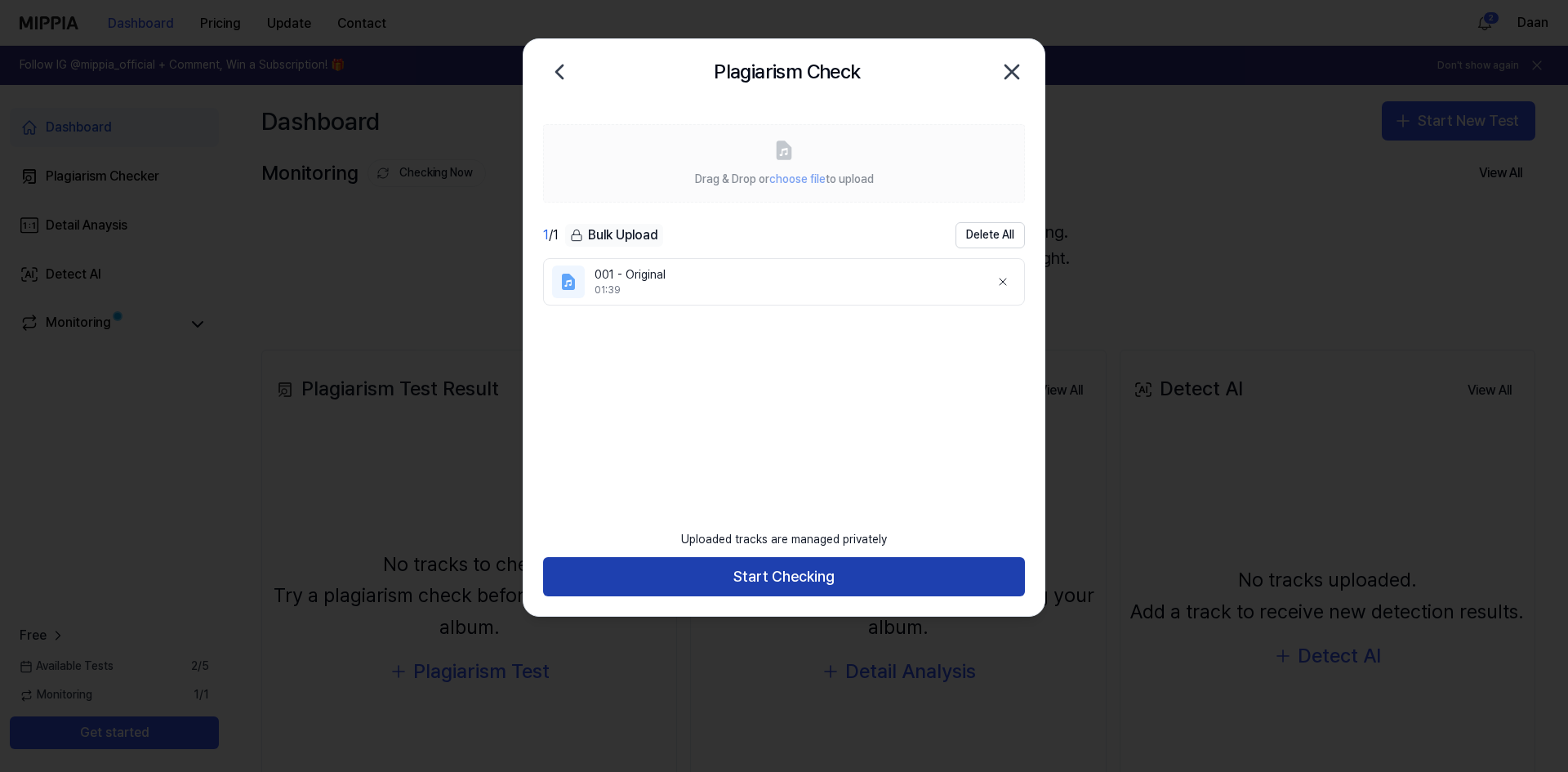
click at [768, 573] on button "Start Checking" at bounding box center [784, 577] width 482 height 39
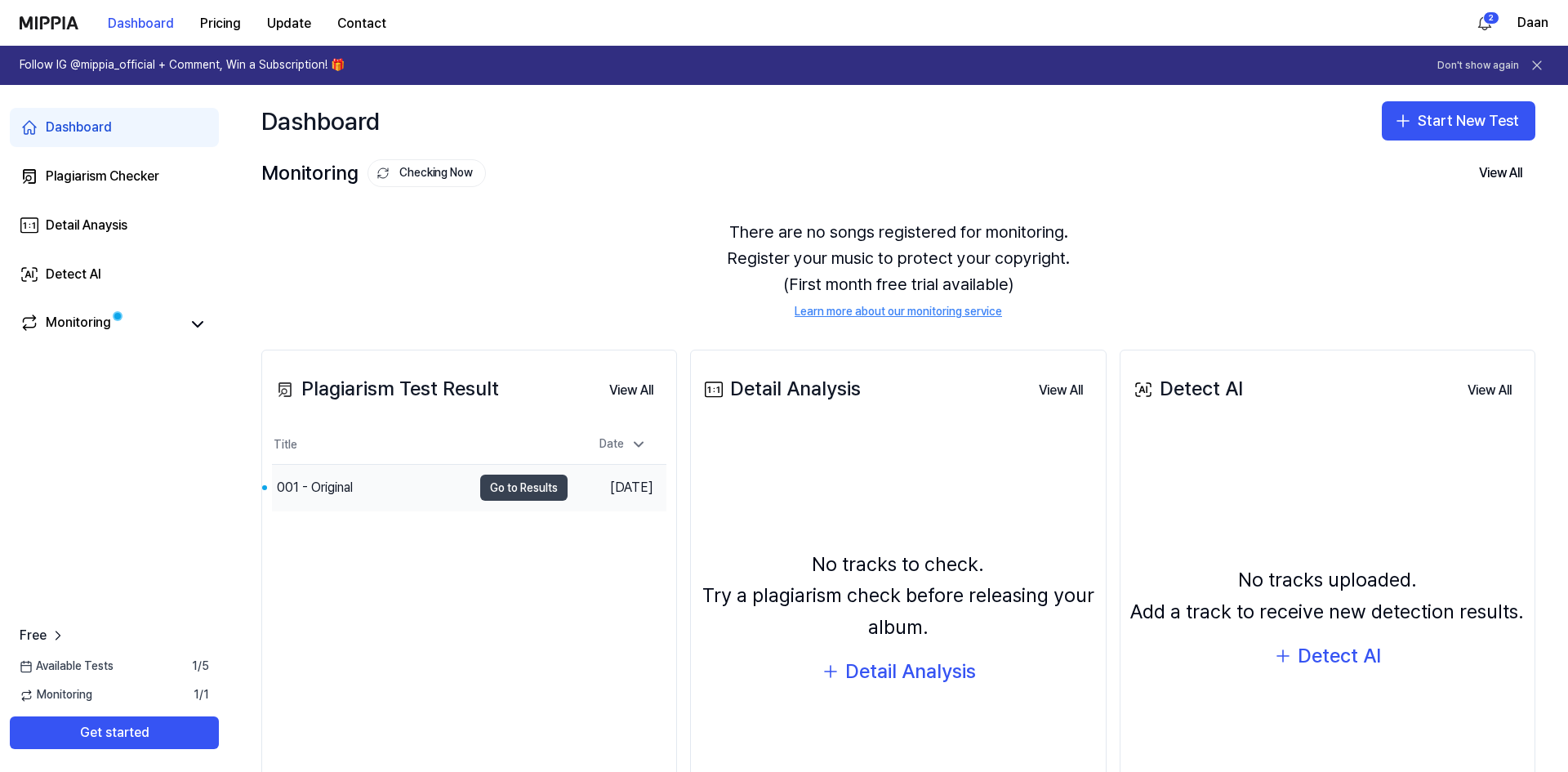
click at [500, 485] on button "Go to Results" at bounding box center [524, 487] width 87 height 27
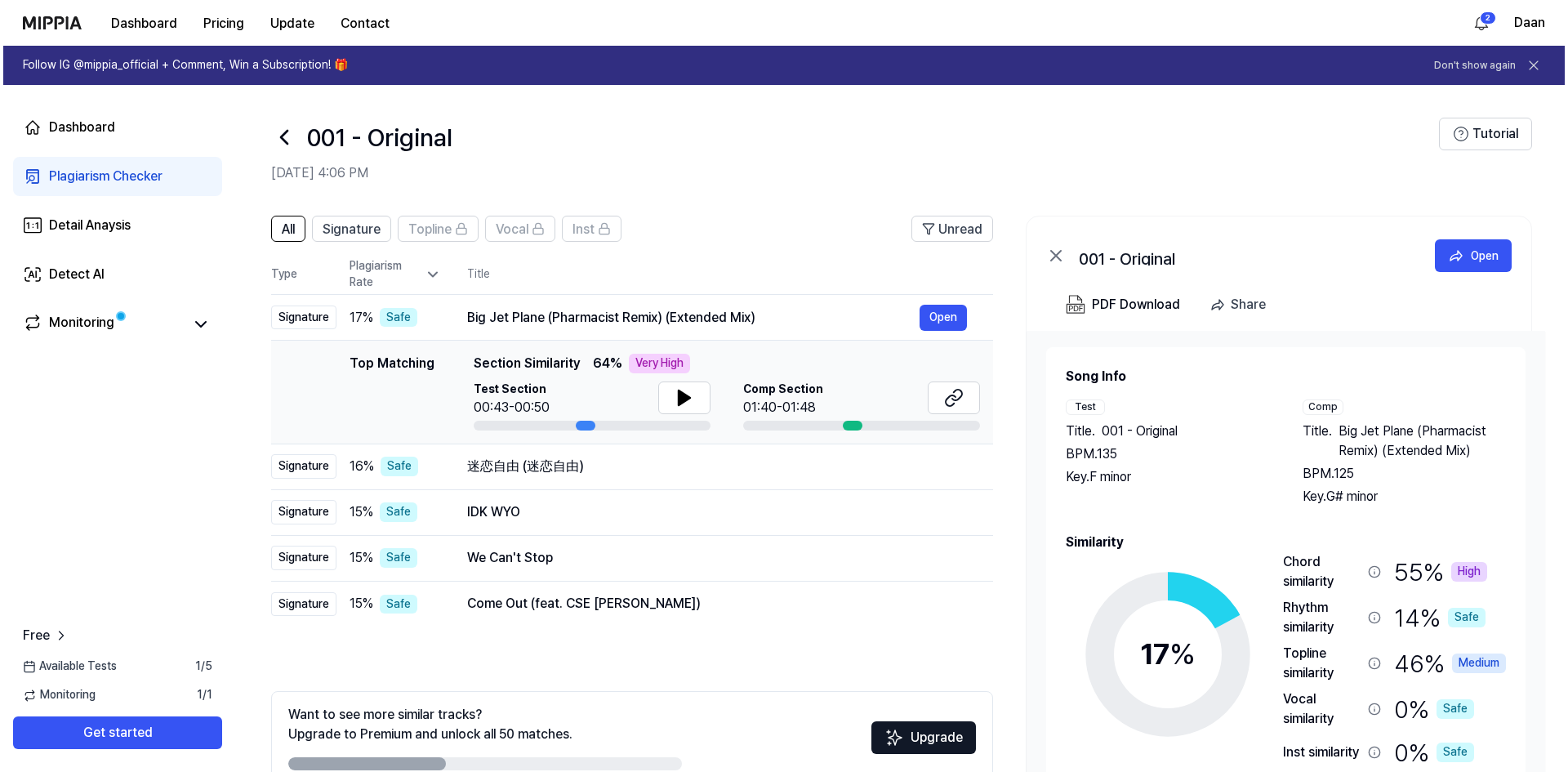
scroll to position [69, 0]
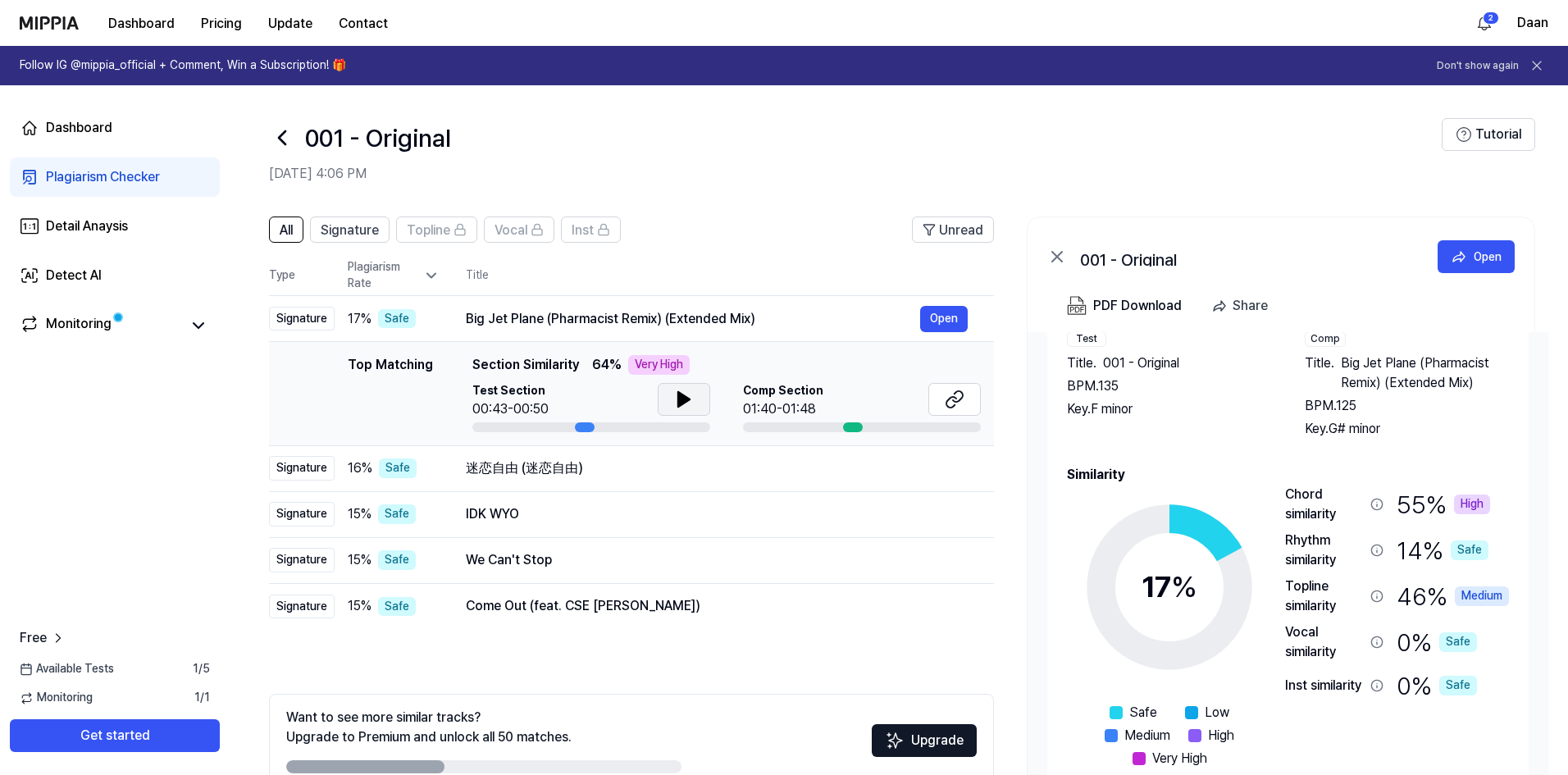
click at [687, 397] on icon at bounding box center [683, 399] width 11 height 15
click at [90, 309] on div "Monitoring" at bounding box center [114, 324] width 210 height 39
click at [83, 318] on div "Monitoring" at bounding box center [79, 325] width 65 height 23
